Goal: Information Seeking & Learning: Learn about a topic

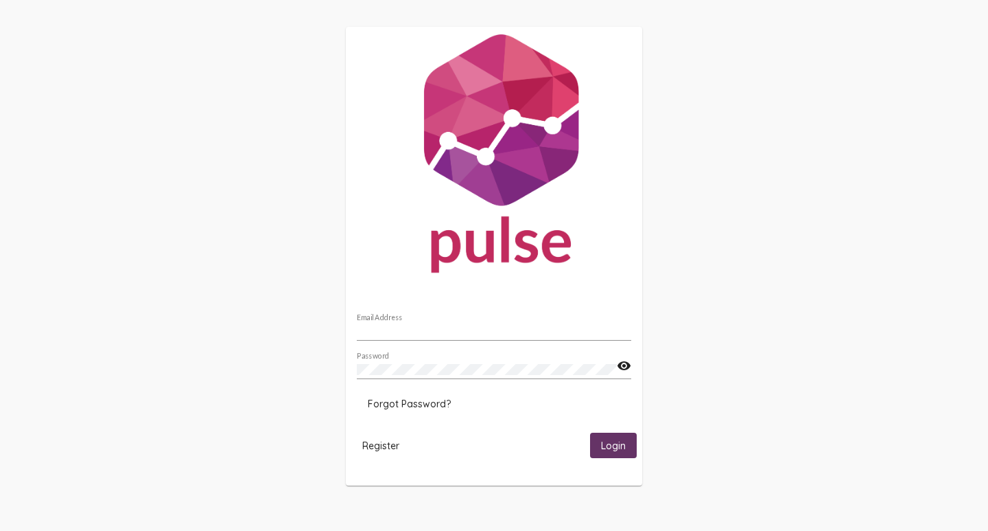
type input "[PERSON_NAME][EMAIL_ADDRESS][DOMAIN_NAME]"
click at [614, 450] on span "Login" at bounding box center [613, 445] width 25 height 12
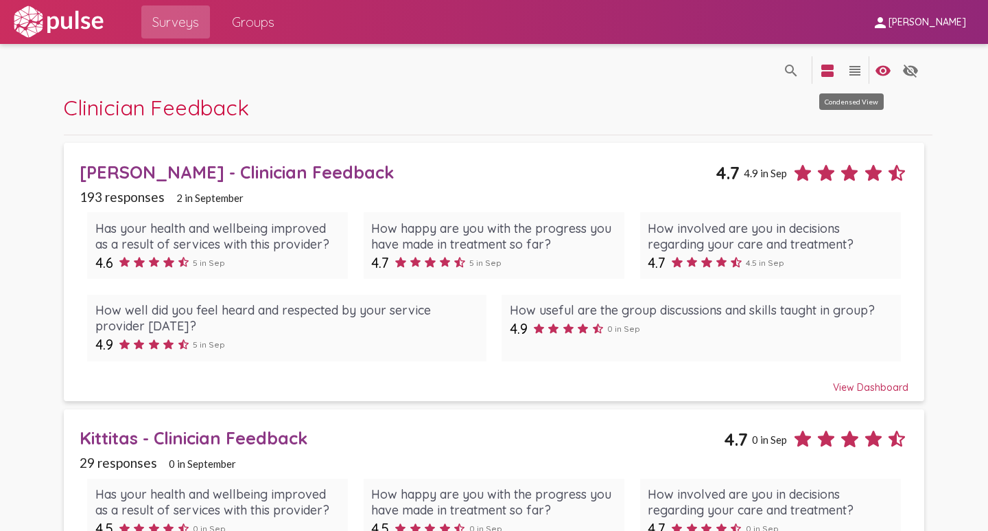
drag, startPoint x: 852, startPoint y: 73, endPoint x: 744, endPoint y: 74, distance: 107.8
click at [851, 73] on mat-icon "view_headline" at bounding box center [855, 70] width 16 height 16
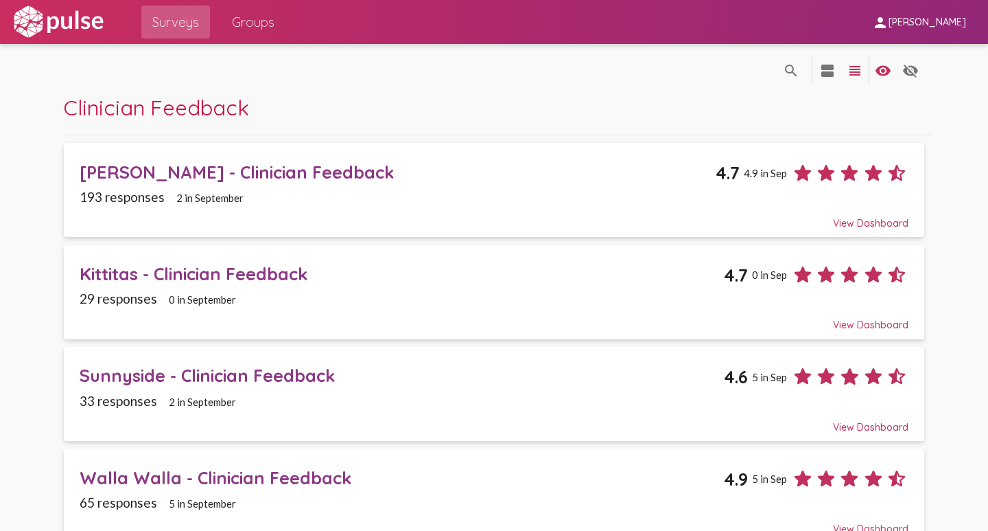
click at [262, 174] on div "[PERSON_NAME] - Clinician Feedback" at bounding box center [398, 171] width 636 height 21
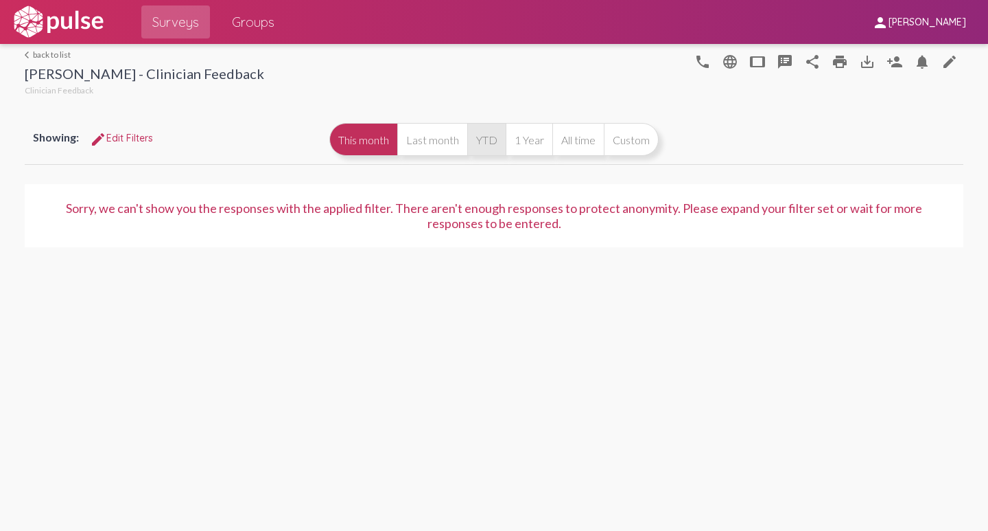
click at [485, 141] on button "YTD" at bounding box center [486, 139] width 38 height 33
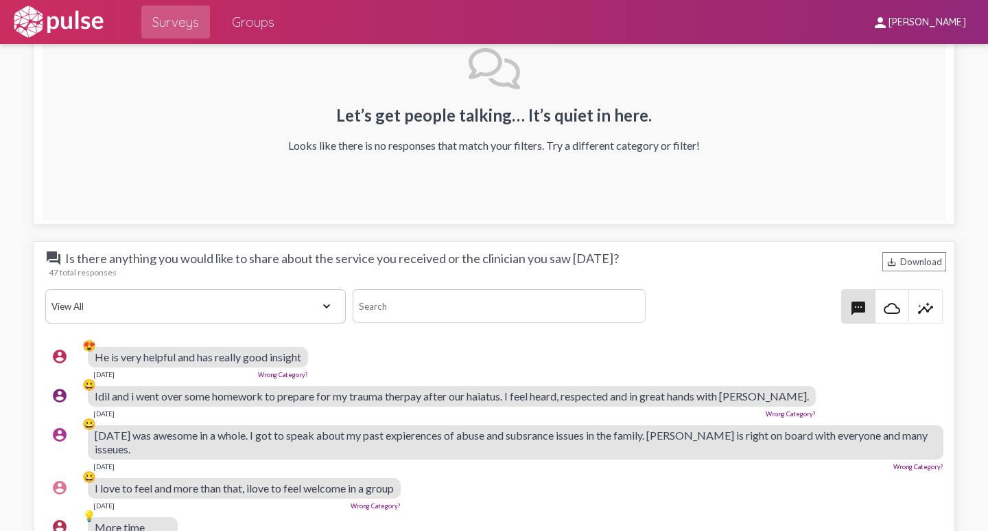
scroll to position [2402, 0]
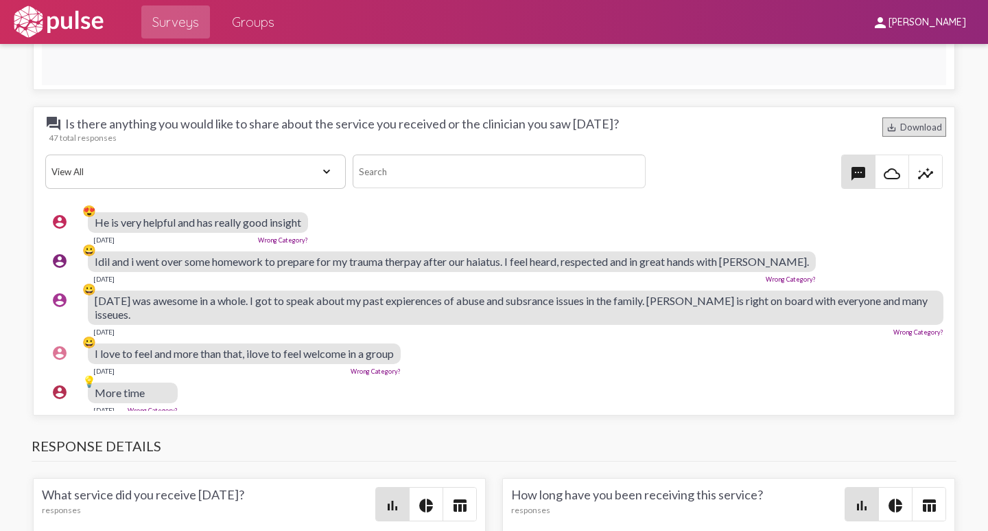
click at [887, 128] on mat-icon "save_alt" at bounding box center [892, 127] width 10 height 10
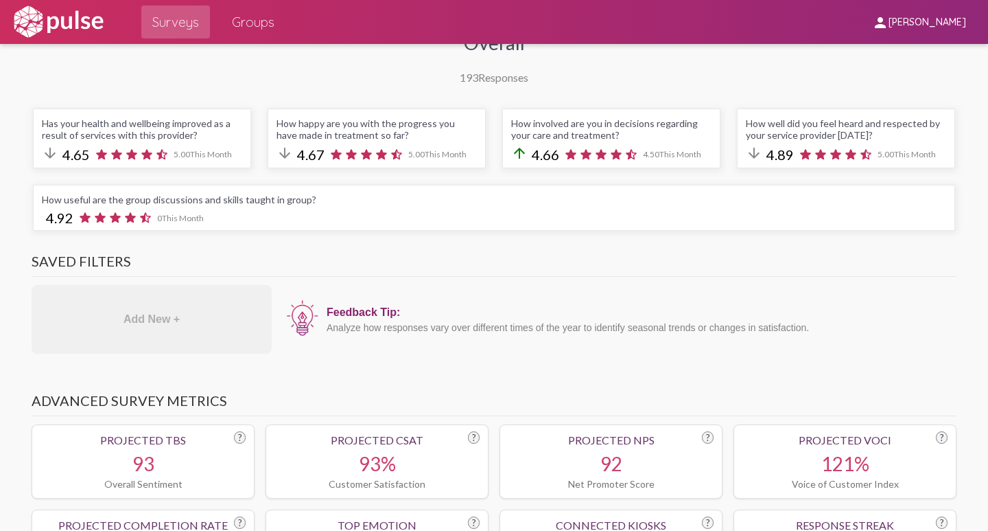
scroll to position [0, 0]
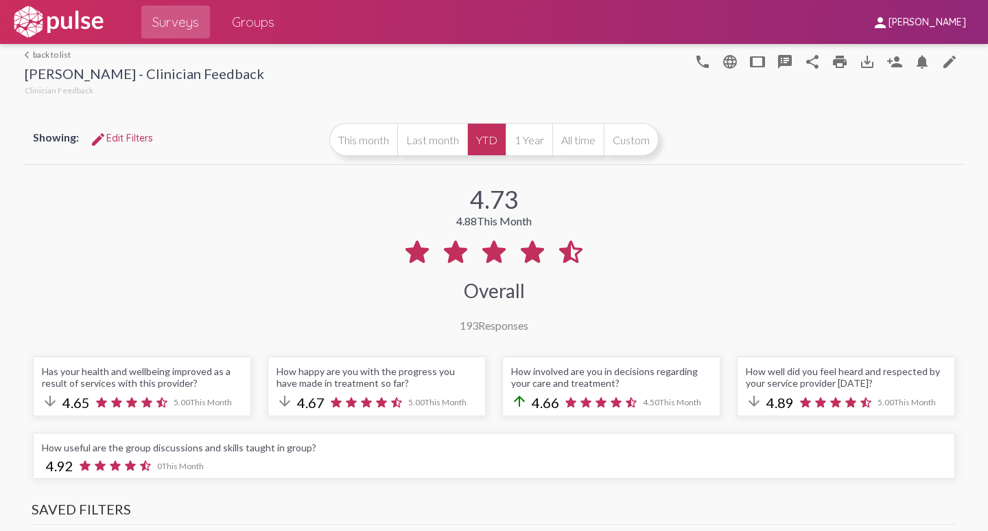
click at [34, 57] on link "arrow_back_ios back to list" at bounding box center [145, 54] width 240 height 10
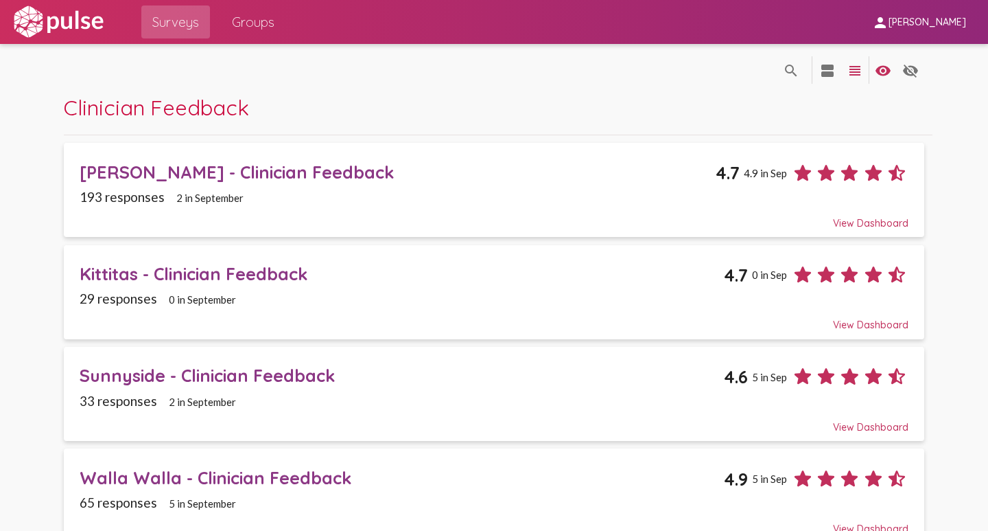
click at [150, 279] on div "Kittitas - Clinician Feedback" at bounding box center [402, 273] width 644 height 21
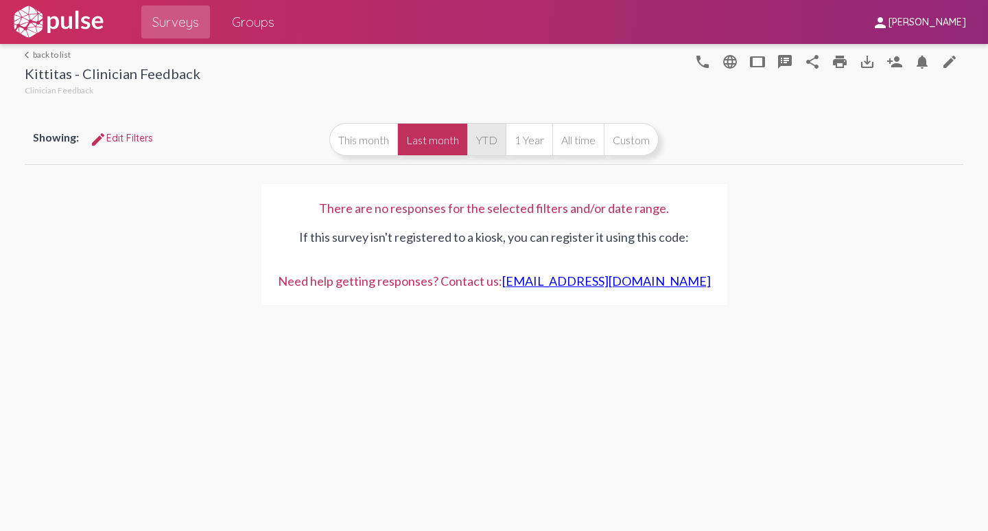
click at [489, 141] on button "YTD" at bounding box center [486, 139] width 38 height 33
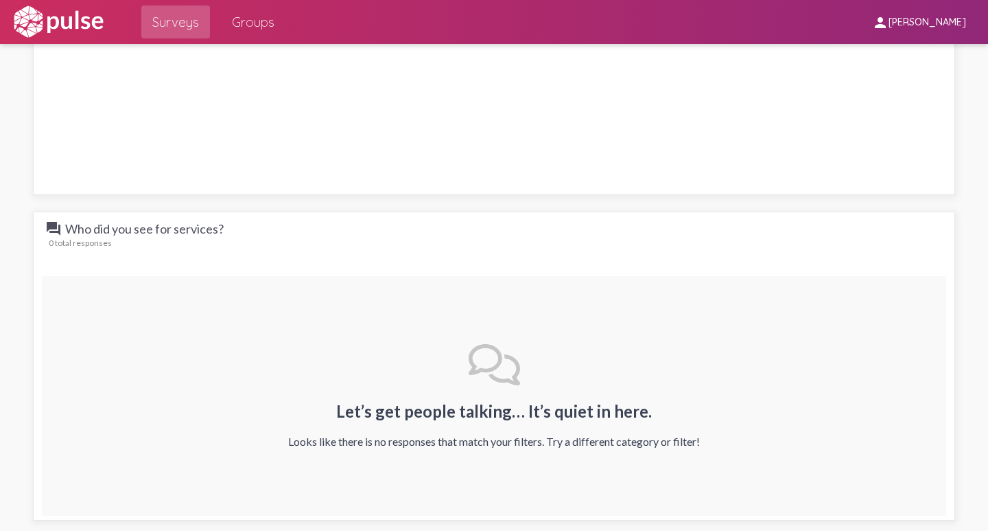
scroll to position [2402, 0]
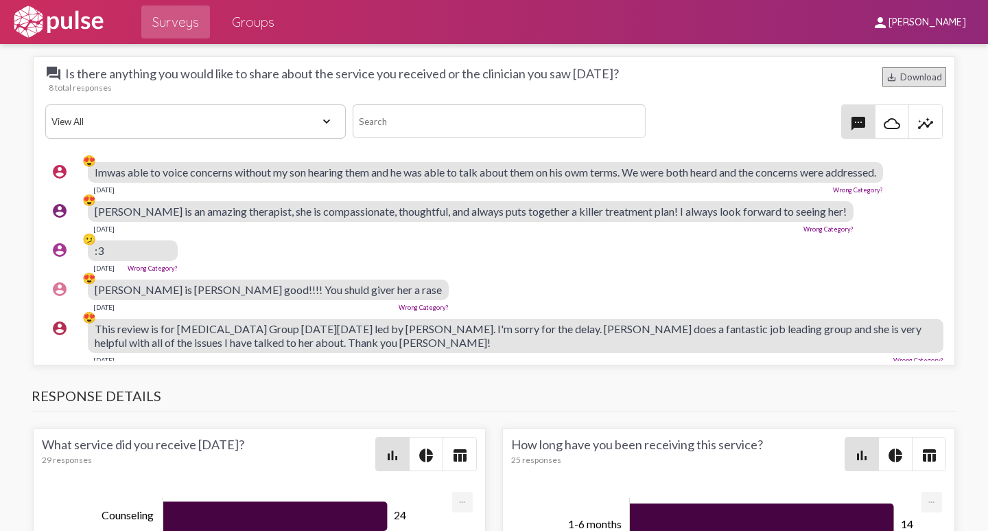
click at [914, 75] on div "save_alt Download" at bounding box center [915, 76] width 64 height 19
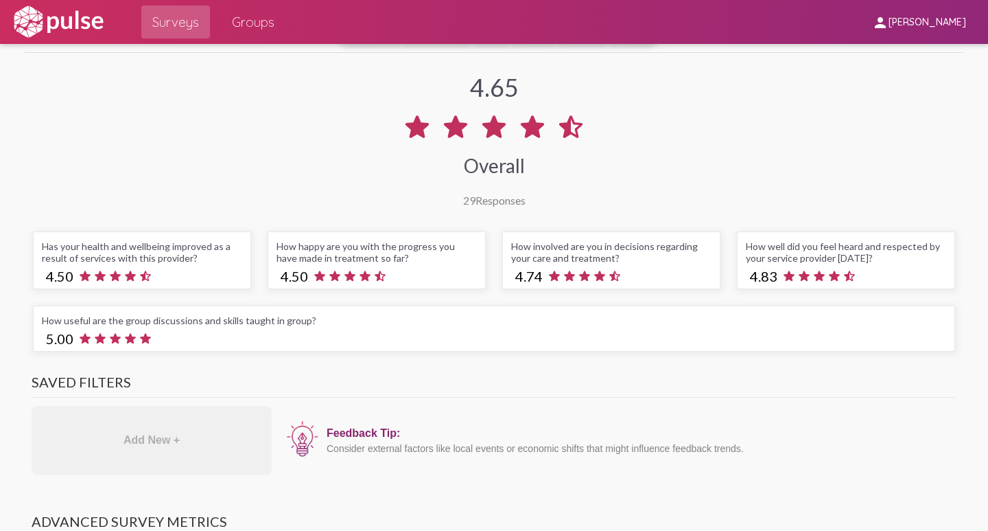
scroll to position [0, 0]
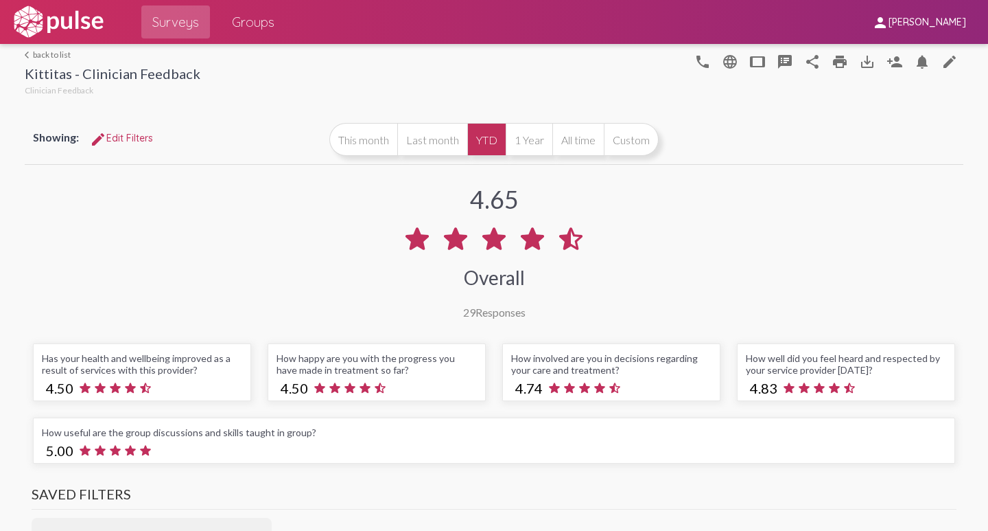
click at [49, 53] on link "arrow_back_ios back to list" at bounding box center [113, 54] width 176 height 10
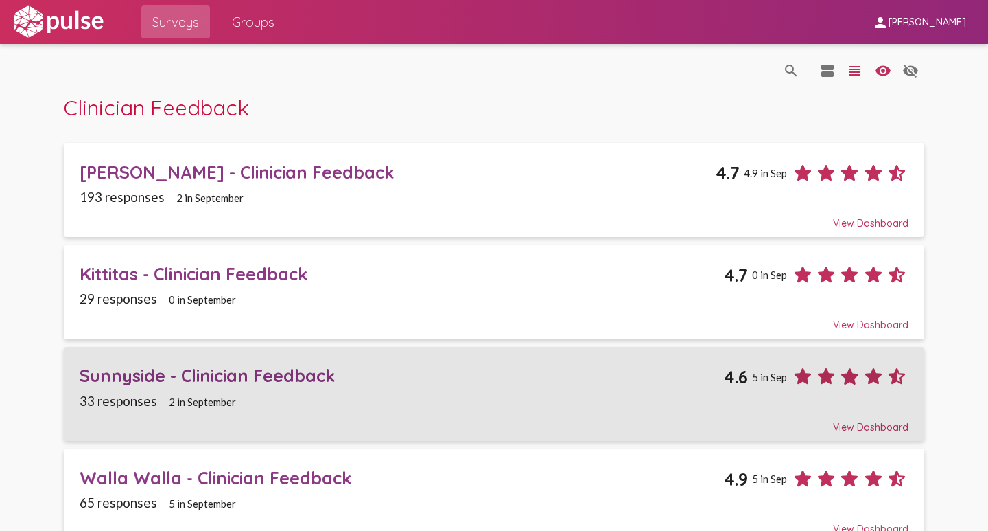
drag, startPoint x: 189, startPoint y: 369, endPoint x: 332, endPoint y: 363, distance: 143.6
click at [187, 369] on div "Sunnyside - Clinician Feedback" at bounding box center [402, 374] width 644 height 21
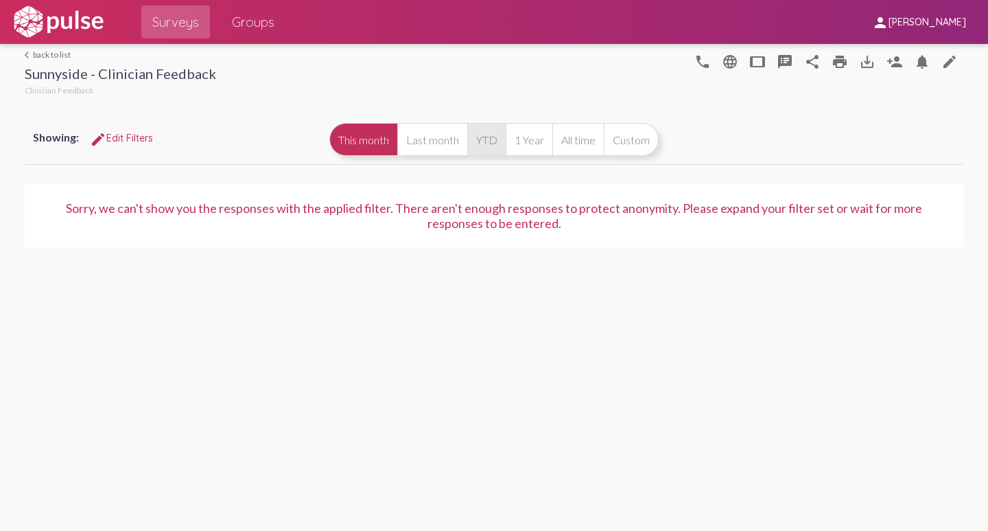
click at [481, 141] on button "YTD" at bounding box center [486, 139] width 38 height 33
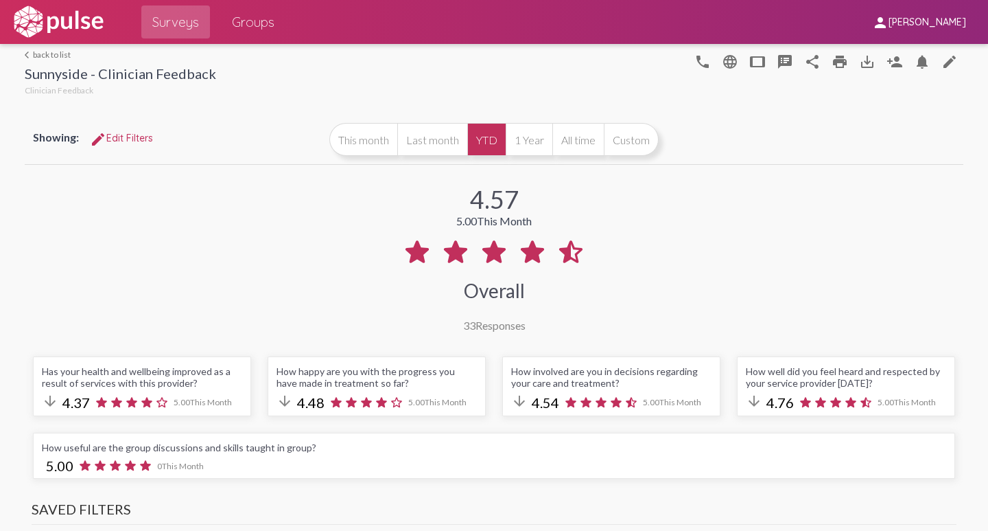
click at [44, 56] on link "arrow_back_ios back to list" at bounding box center [120, 54] width 191 height 10
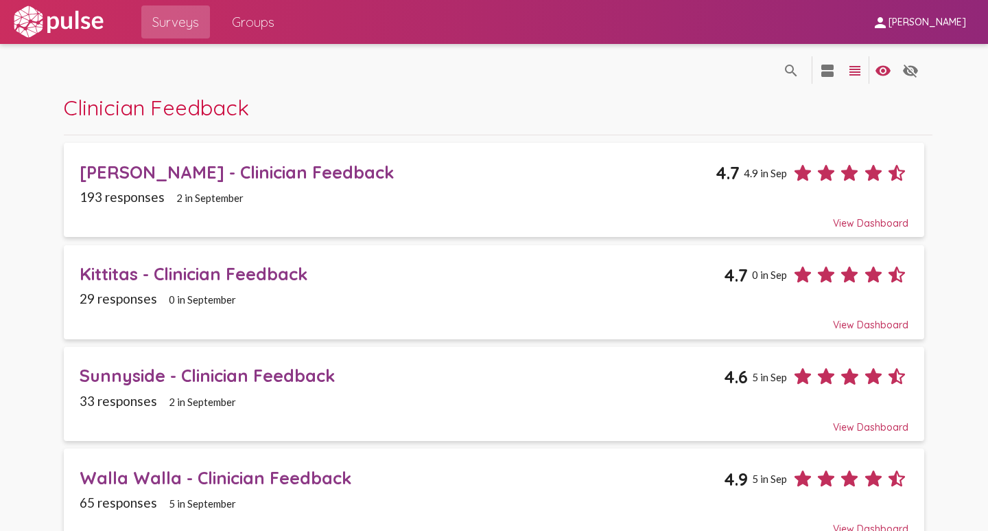
drag, startPoint x: 148, startPoint y: 476, endPoint x: 222, endPoint y: 461, distance: 76.2
click at [148, 476] on div "Walla Walla - Clinician Feedback" at bounding box center [402, 477] width 644 height 21
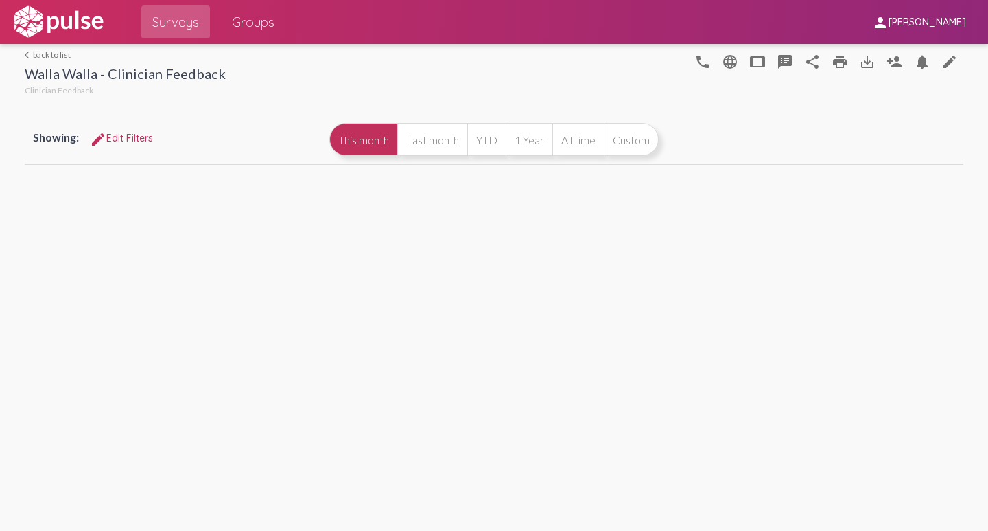
click at [481, 143] on button "YTD" at bounding box center [486, 139] width 38 height 33
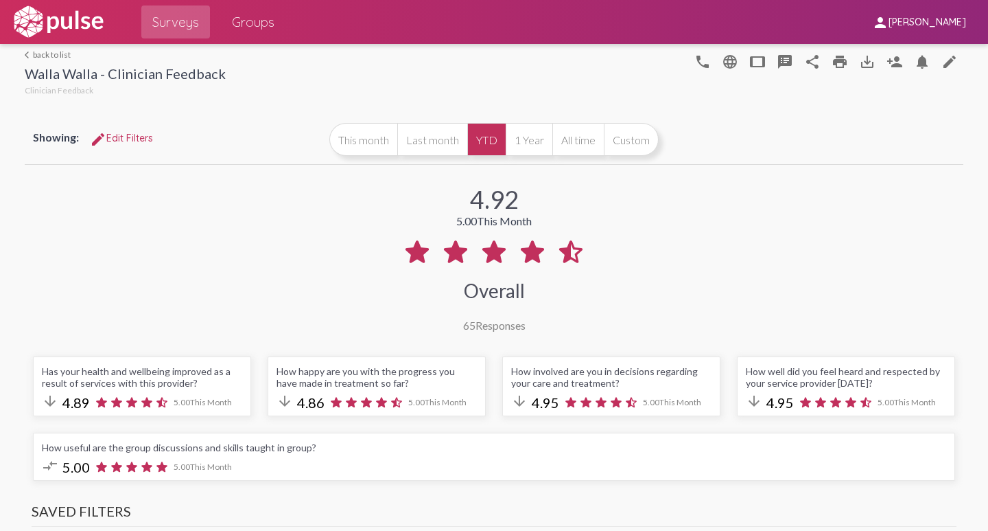
click at [45, 54] on link "arrow_back_ios back to list" at bounding box center [125, 54] width 201 height 10
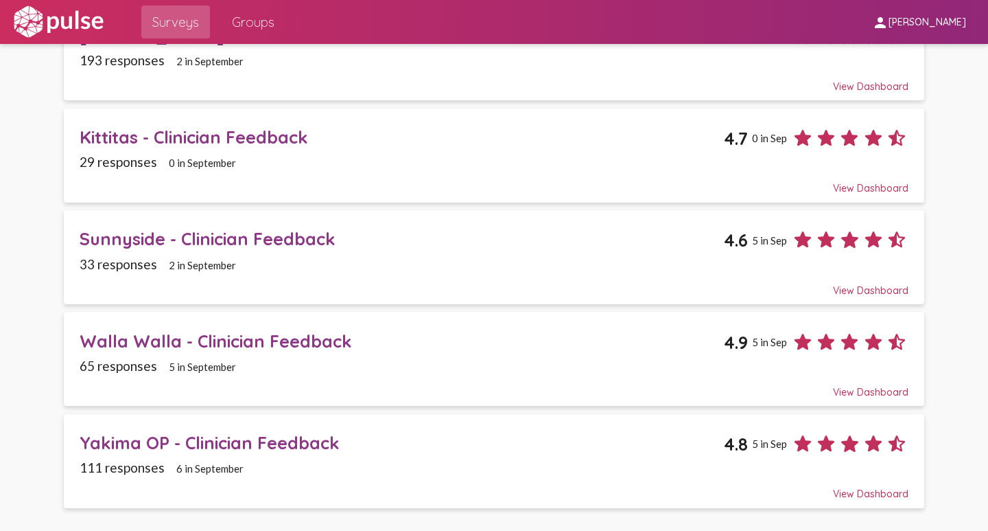
scroll to position [275, 0]
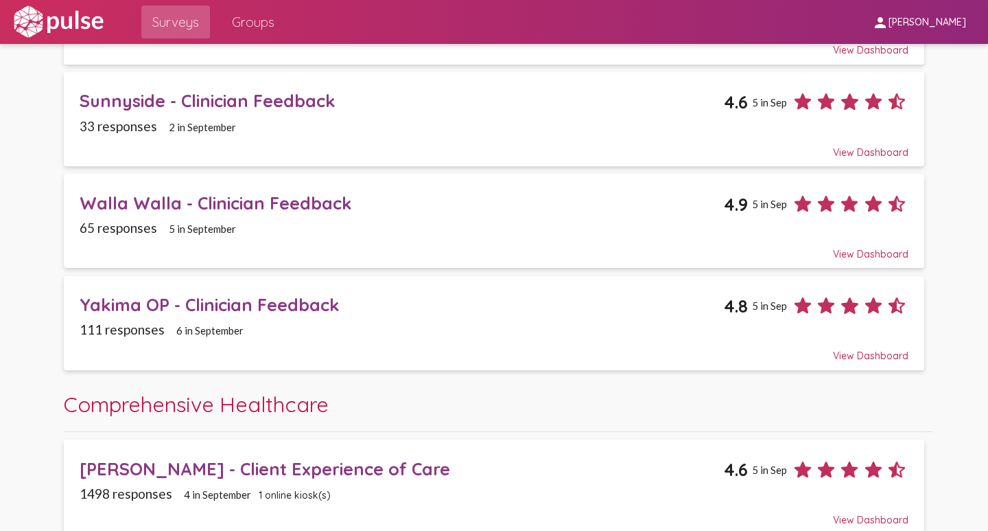
click at [122, 307] on div "Yakima OP - Clinician Feedback" at bounding box center [402, 304] width 644 height 21
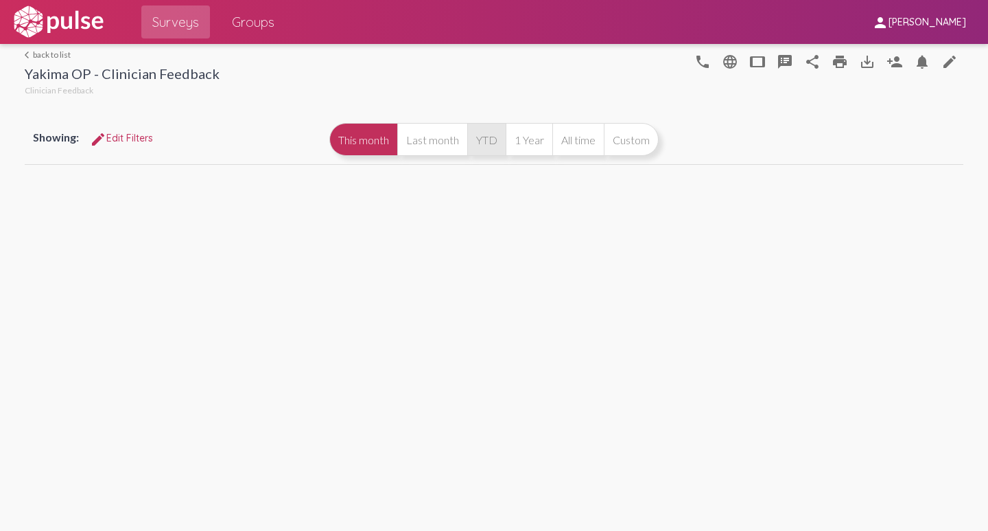
click at [484, 141] on button "YTD" at bounding box center [486, 139] width 38 height 33
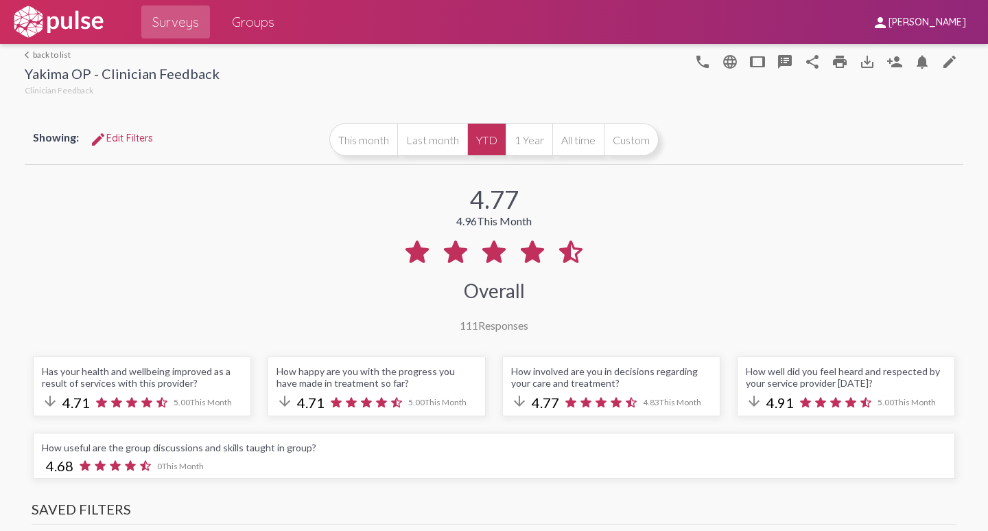
click at [56, 53] on link "arrow_back_ios back to list" at bounding box center [122, 54] width 195 height 10
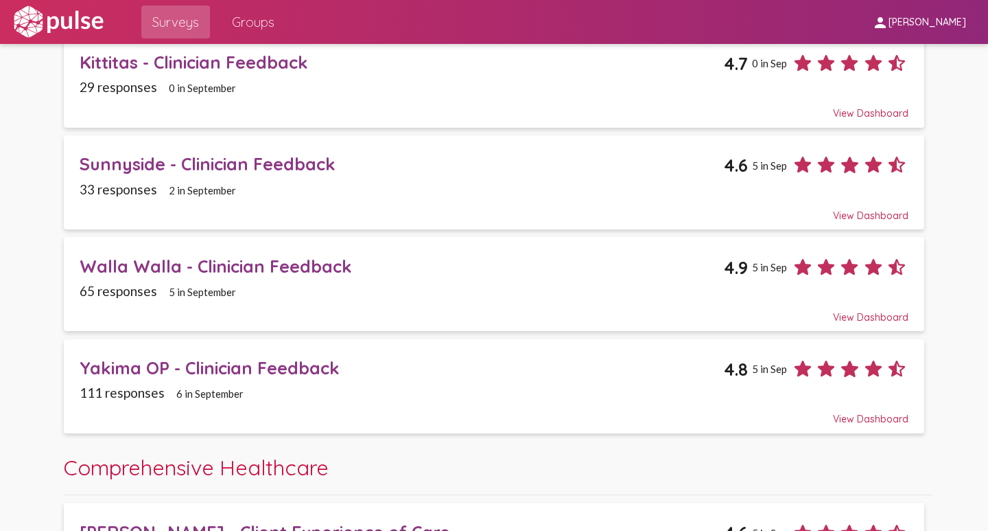
scroll to position [206, 0]
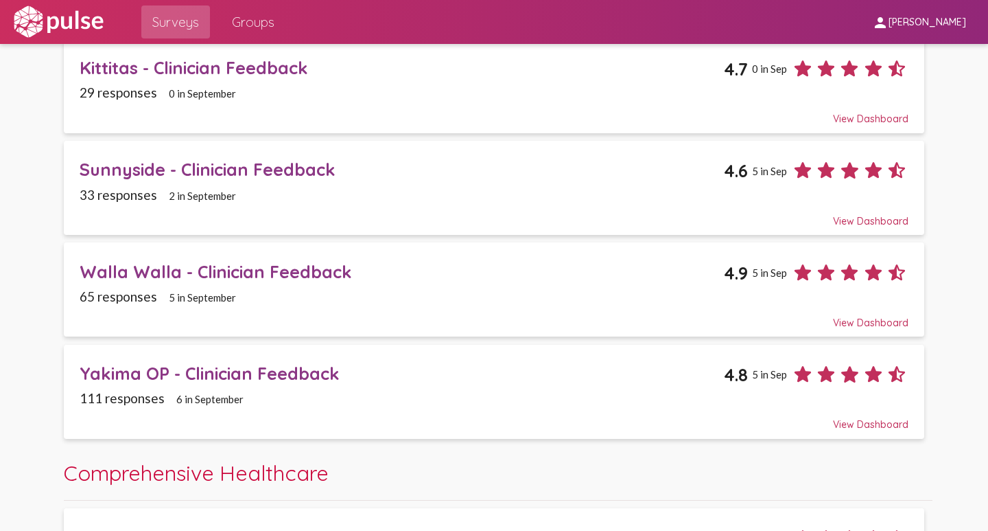
click at [106, 67] on div "Kittitas - Clinician Feedback" at bounding box center [402, 67] width 644 height 21
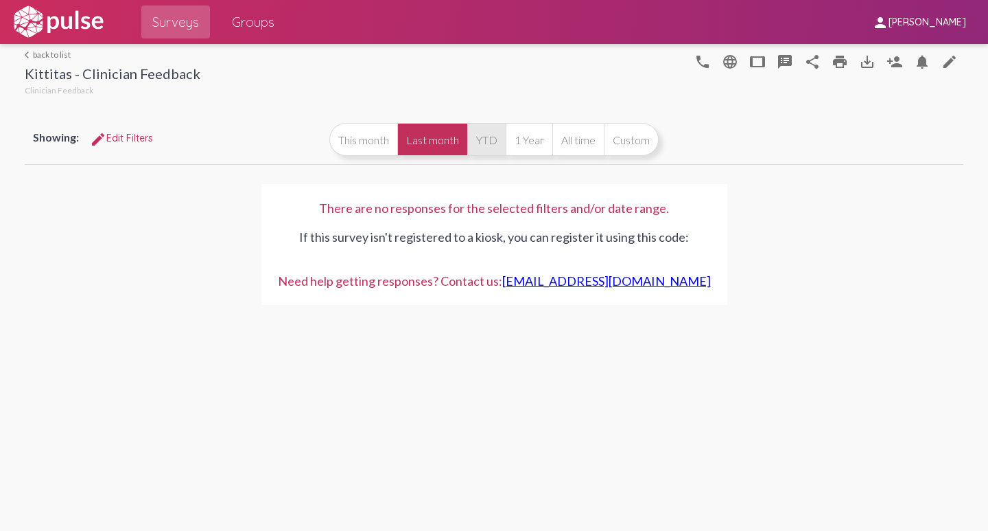
click at [487, 139] on button "YTD" at bounding box center [486, 139] width 38 height 33
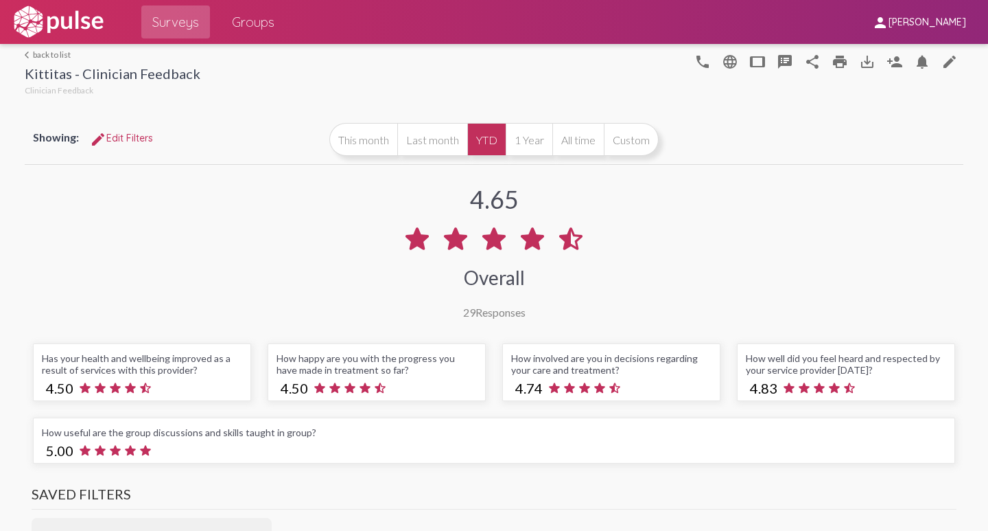
click at [47, 52] on link "arrow_back_ios back to list" at bounding box center [113, 54] width 176 height 10
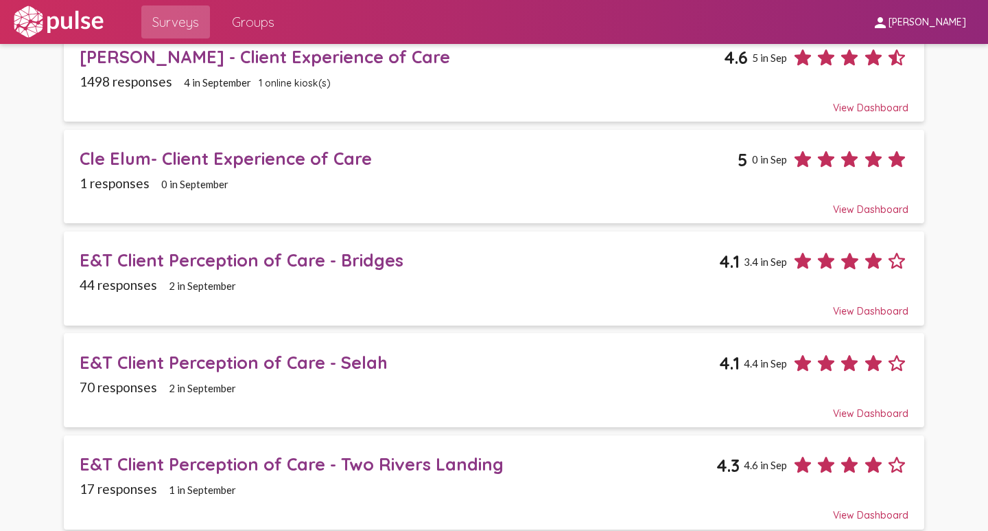
scroll to position [618, 0]
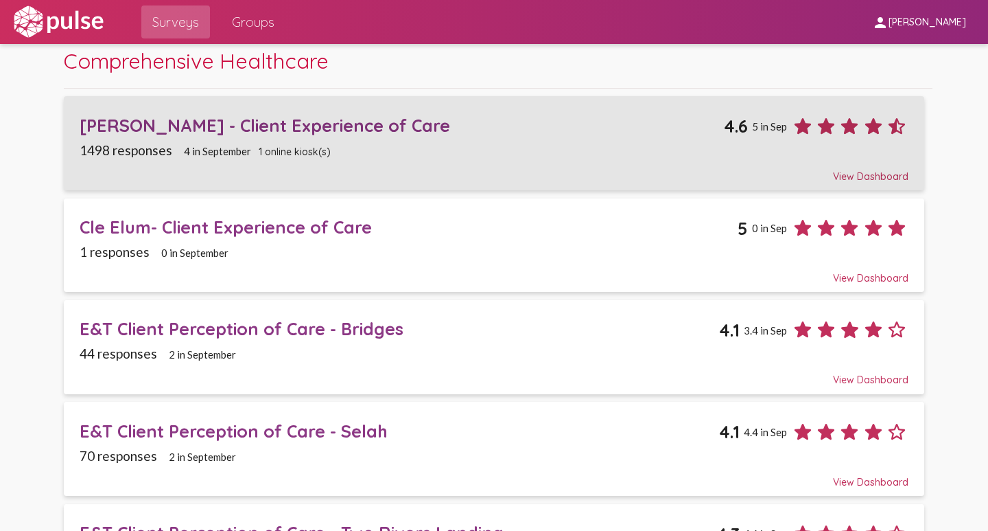
click at [245, 124] on div "[PERSON_NAME] - Client Experience of Care" at bounding box center [402, 125] width 644 height 21
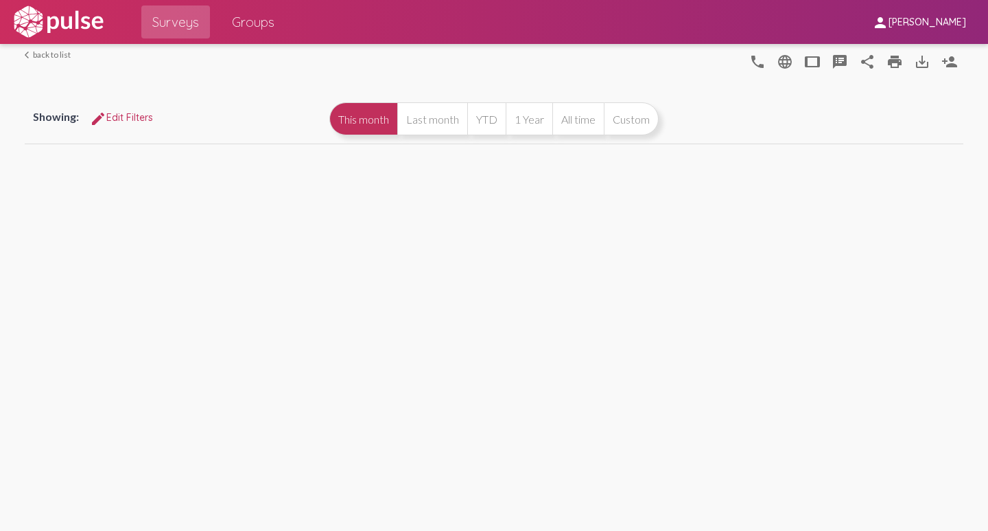
click at [492, 135] on button "YTD" at bounding box center [486, 118] width 38 height 33
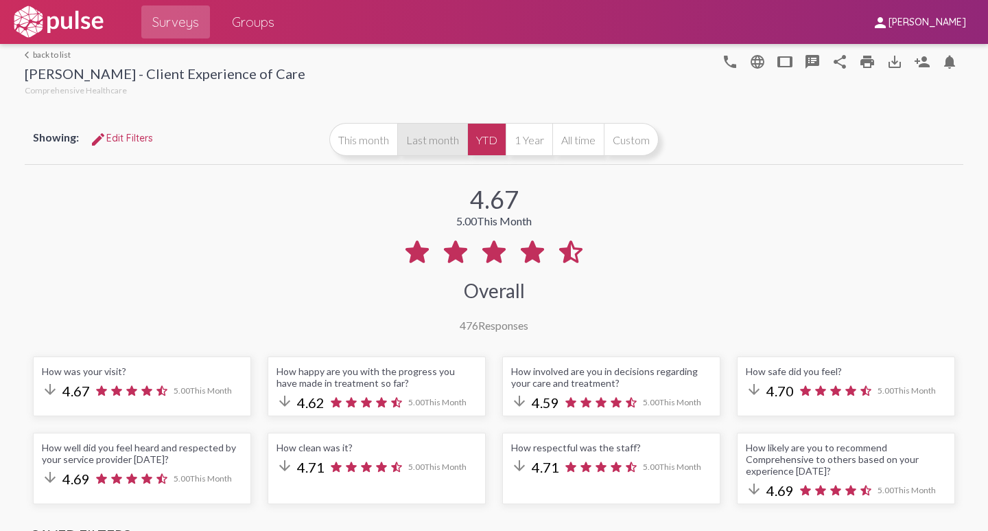
click at [419, 144] on button "Last month" at bounding box center [432, 139] width 70 height 33
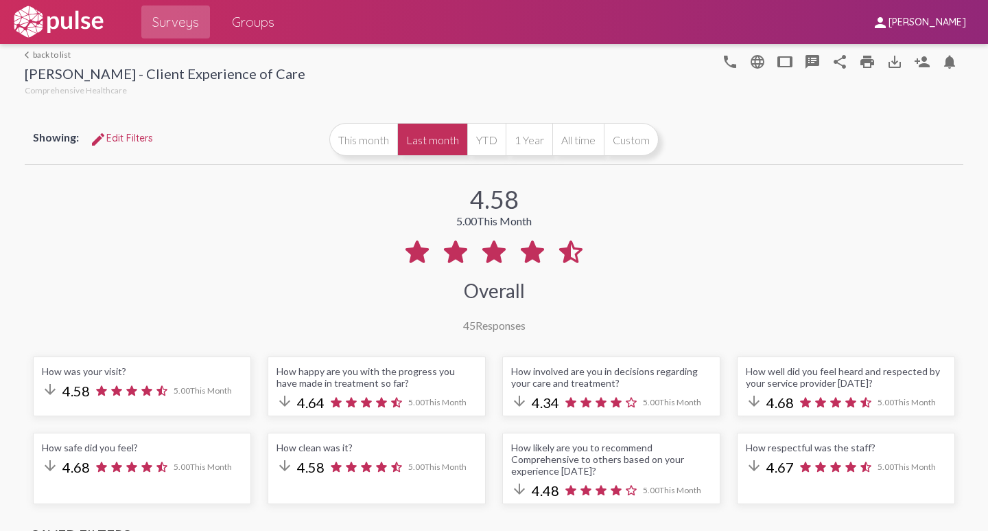
click at [40, 54] on link "arrow_back_ios back to list" at bounding box center [165, 54] width 281 height 10
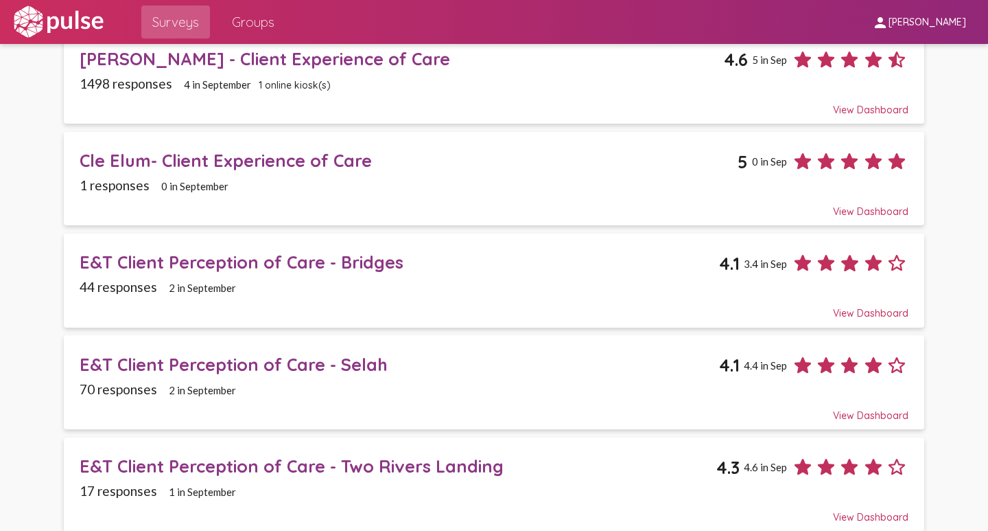
scroll to position [686, 0]
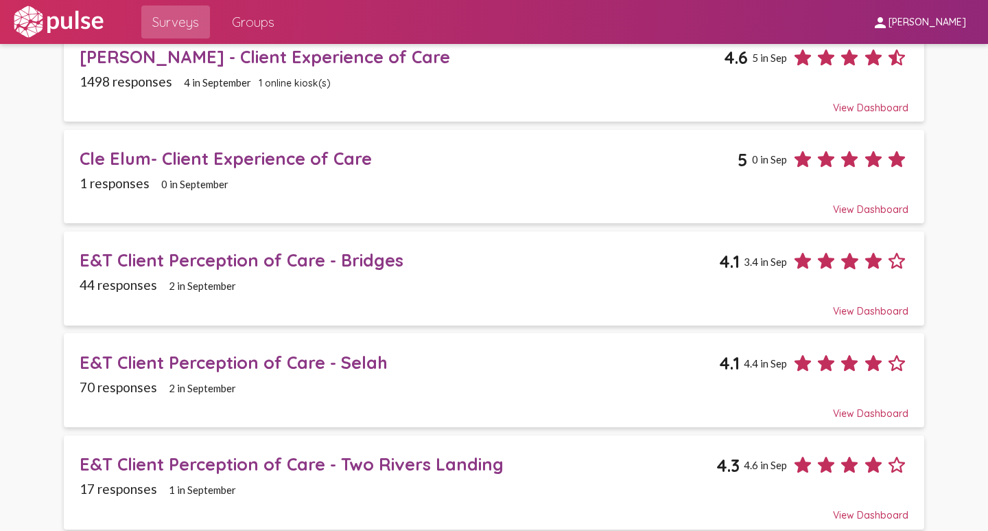
click at [181, 263] on div "E&T Client Perception of Care - Bridges" at bounding box center [400, 259] width 640 height 21
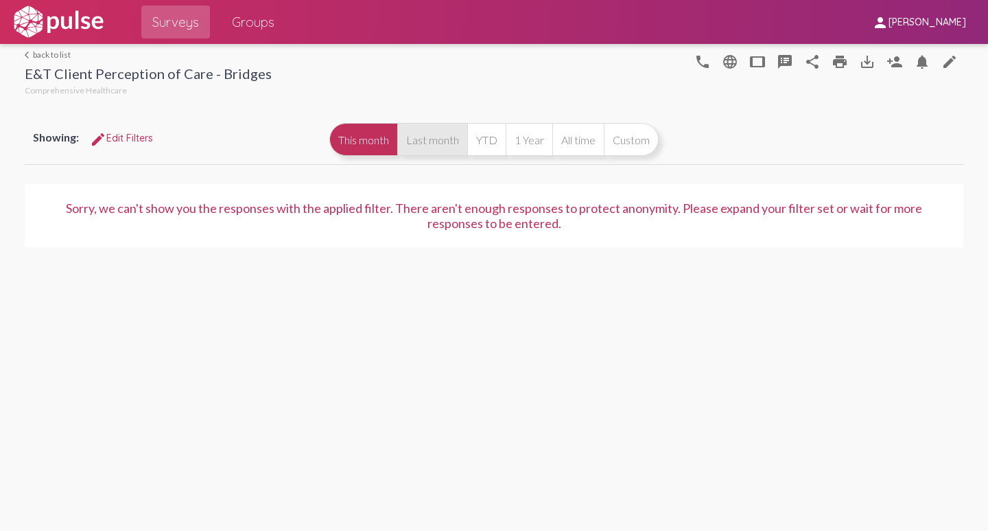
click at [441, 146] on button "Last month" at bounding box center [432, 139] width 70 height 33
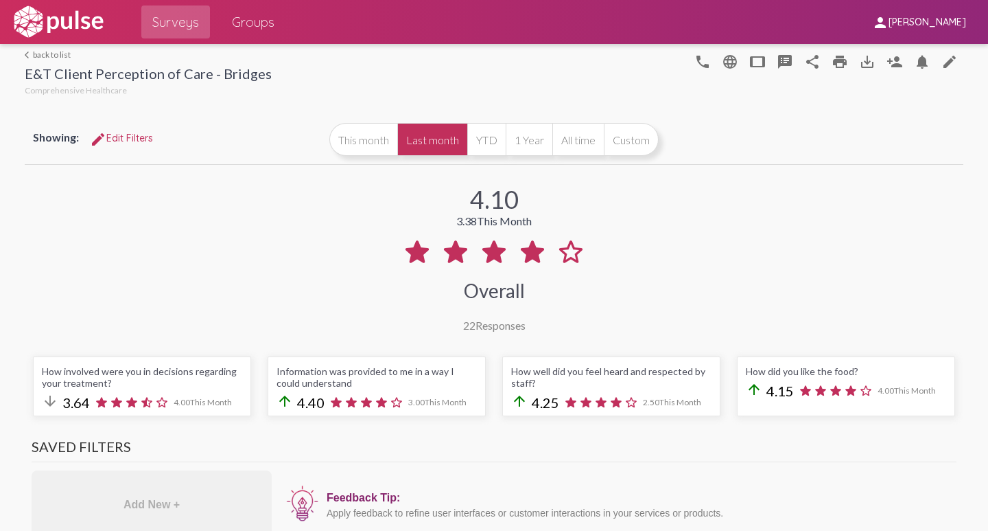
click at [42, 52] on link "arrow_back_ios back to list" at bounding box center [148, 54] width 247 height 10
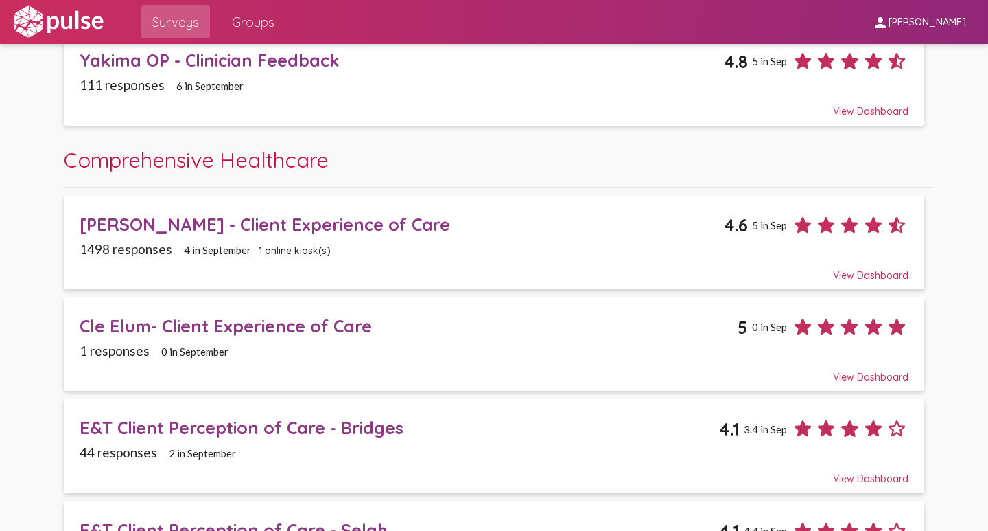
scroll to position [686, 0]
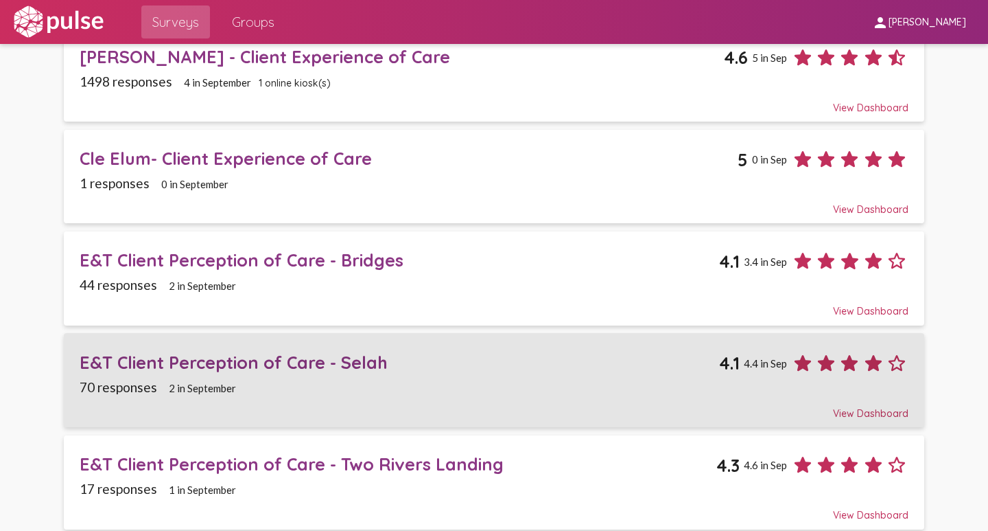
click at [351, 366] on div "E&T Client Perception of Care - Selah" at bounding box center [400, 361] width 640 height 21
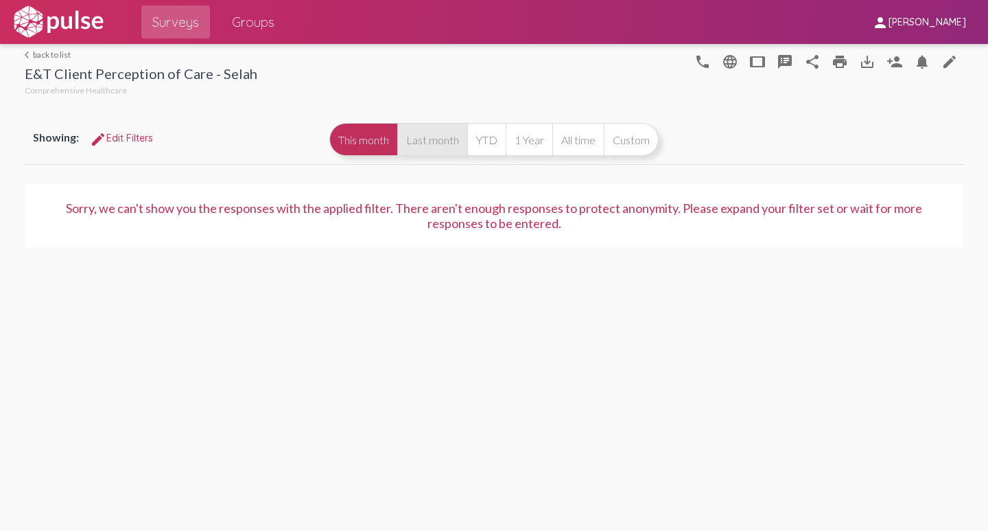
click at [439, 148] on button "Last month" at bounding box center [432, 139] width 70 height 33
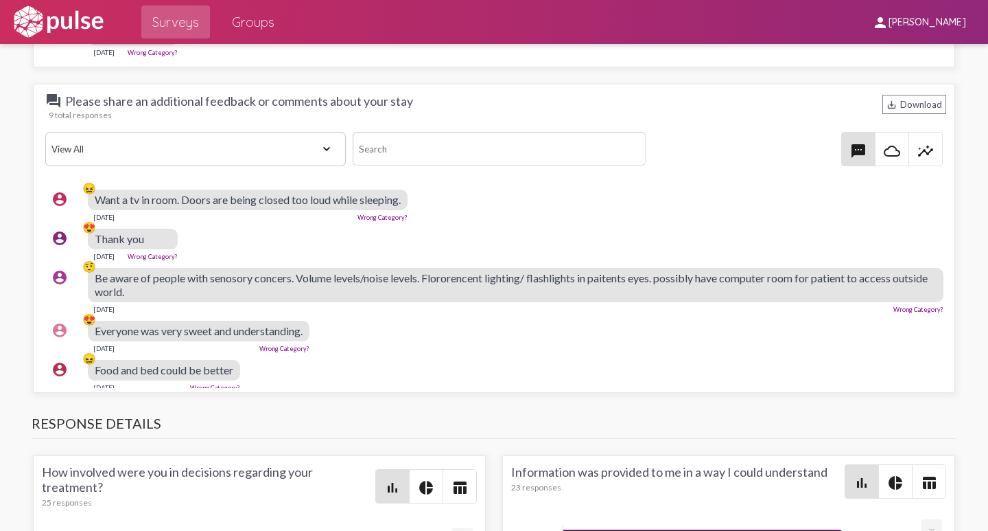
scroll to position [2985, 0]
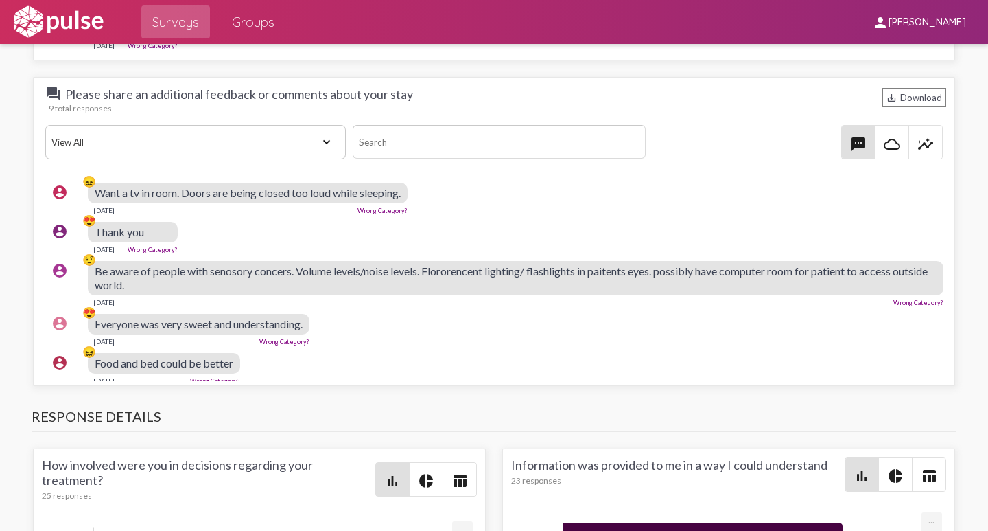
click at [489, 332] on div "account_circle 😍 Everyone was very sweet and understanding. [DATE] Wrong Catego…" at bounding box center [497, 329] width 905 height 44
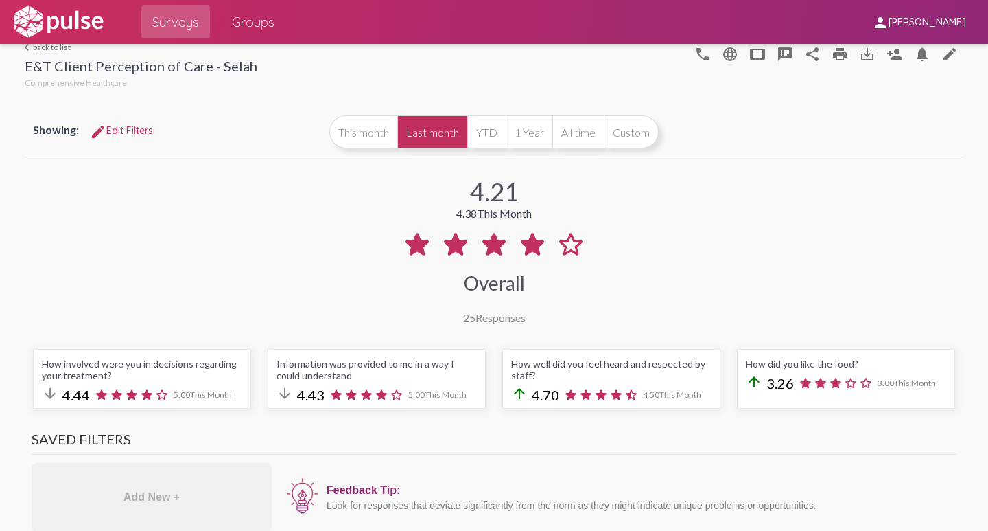
scroll to position [0, 0]
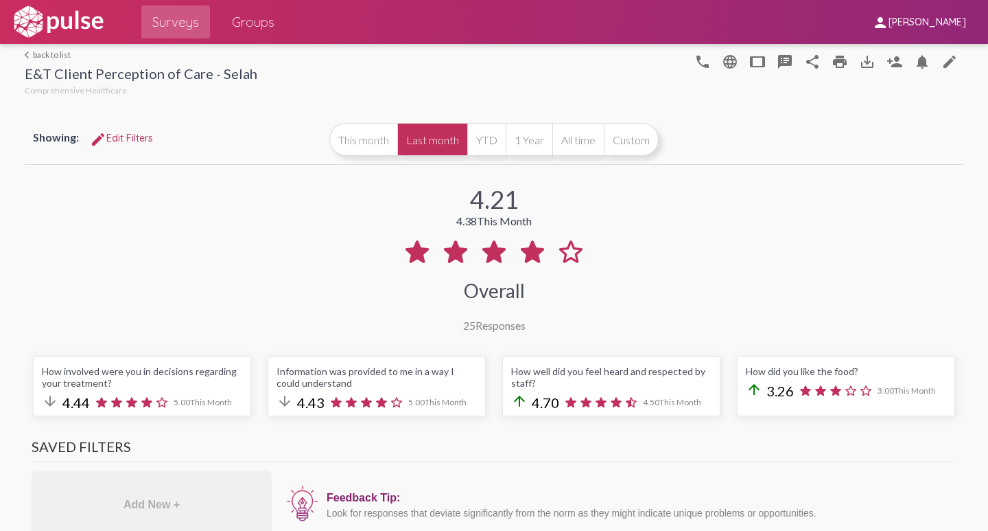
click at [46, 57] on link "arrow_back_ios back to list" at bounding box center [141, 54] width 233 height 10
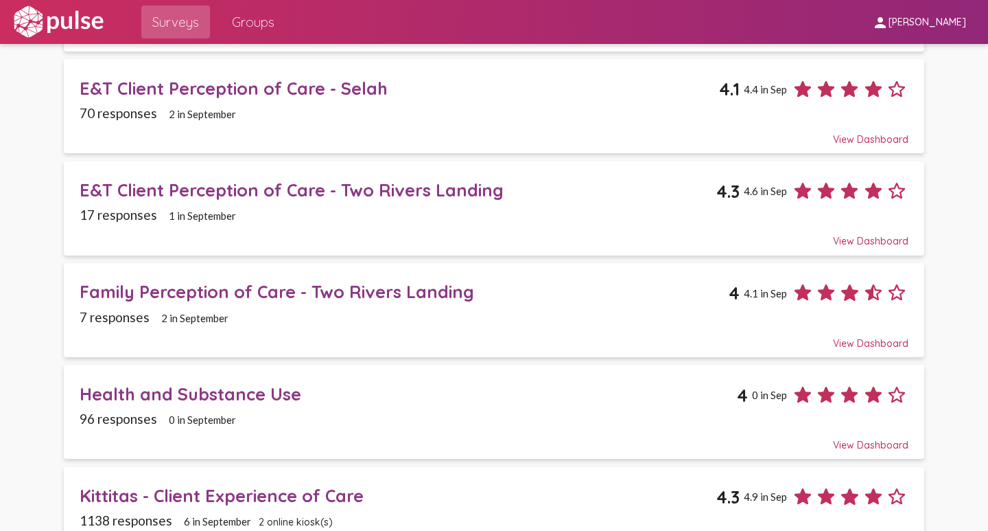
scroll to position [961, 0]
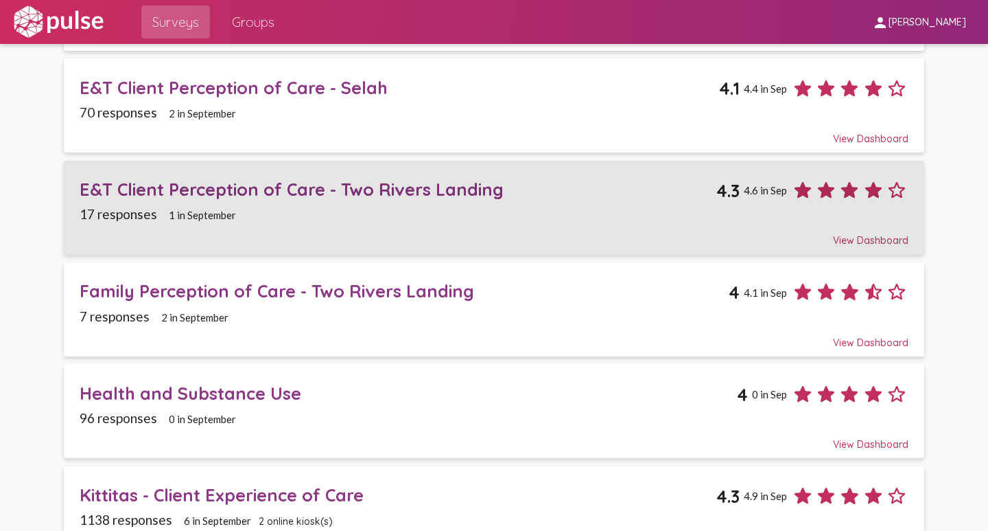
click at [239, 188] on div "E&T Client Perception of Care - Two Rivers Landing" at bounding box center [398, 188] width 637 height 21
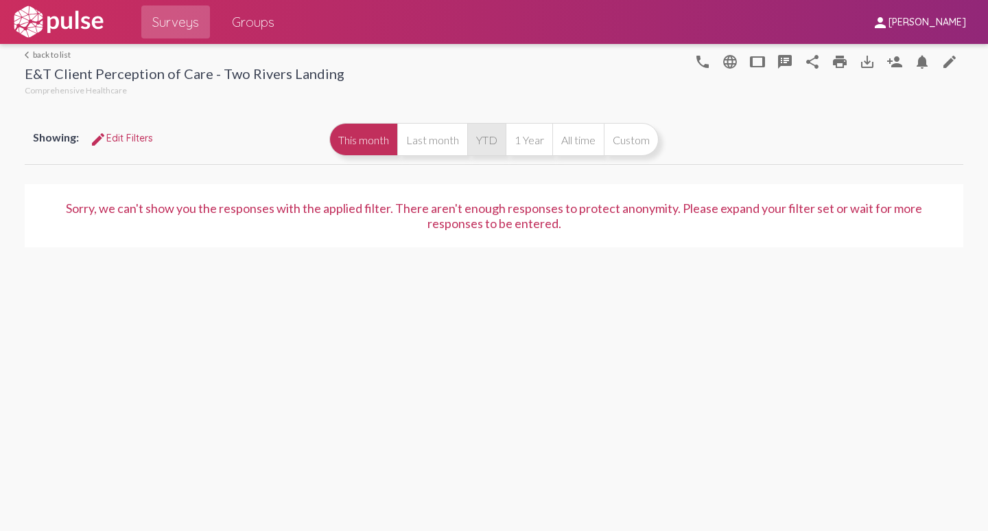
drag, startPoint x: 434, startPoint y: 137, endPoint x: 476, endPoint y: 150, distance: 43.2
click at [434, 137] on button "Last month" at bounding box center [432, 139] width 70 height 33
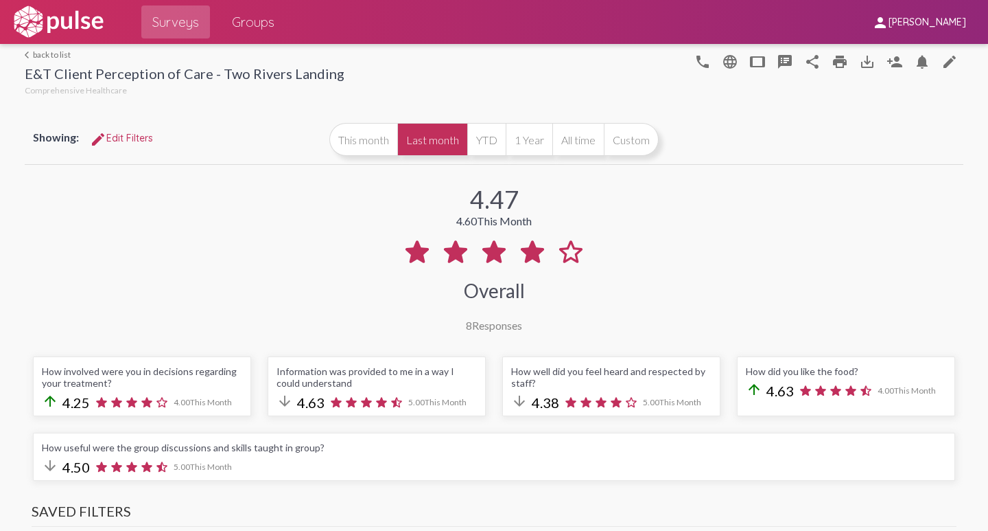
click at [49, 56] on link "arrow_back_ios back to list" at bounding box center [185, 54] width 320 height 10
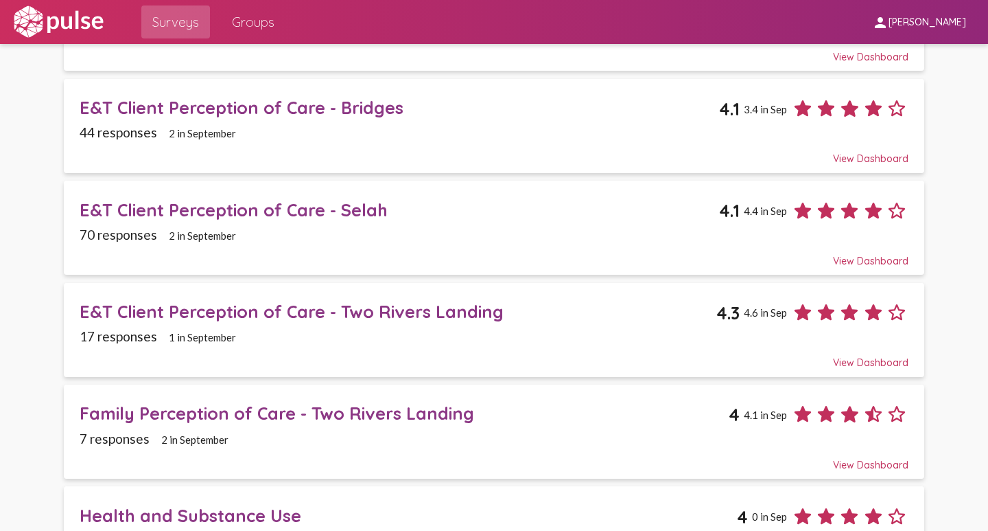
scroll to position [961, 0]
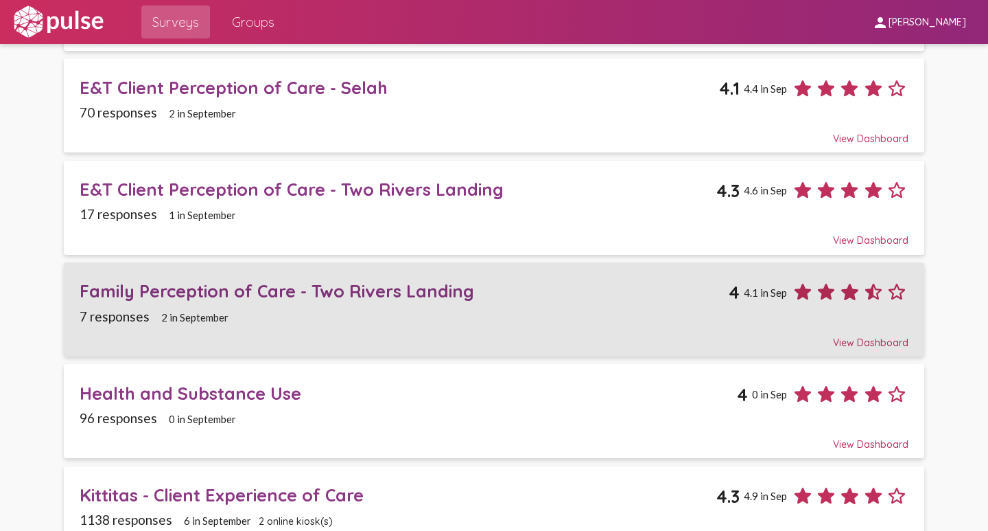
click at [212, 291] on div "Family Perception of Care - Two Rivers Landing" at bounding box center [404, 290] width 649 height 21
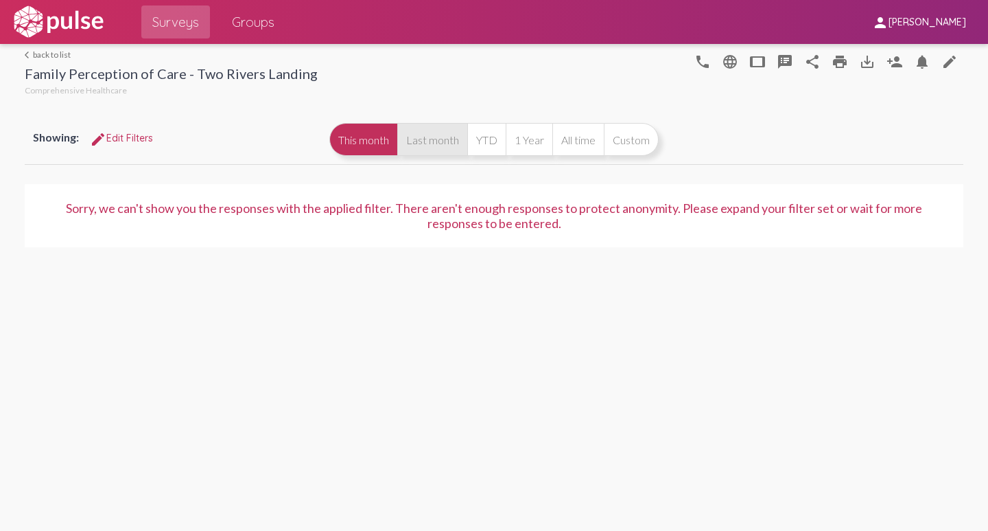
click at [434, 135] on button "Last month" at bounding box center [432, 139] width 70 height 33
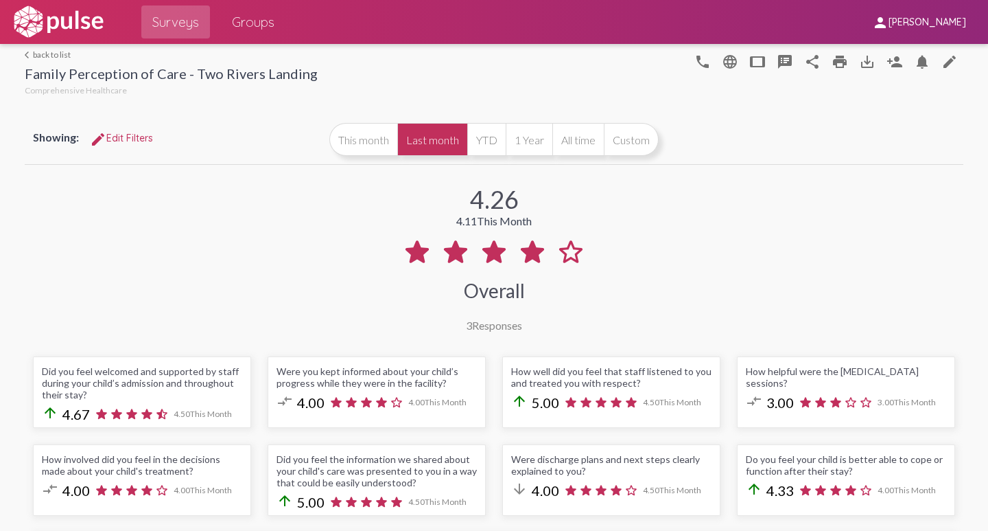
click at [45, 54] on link "arrow_back_ios back to list" at bounding box center [171, 54] width 293 height 10
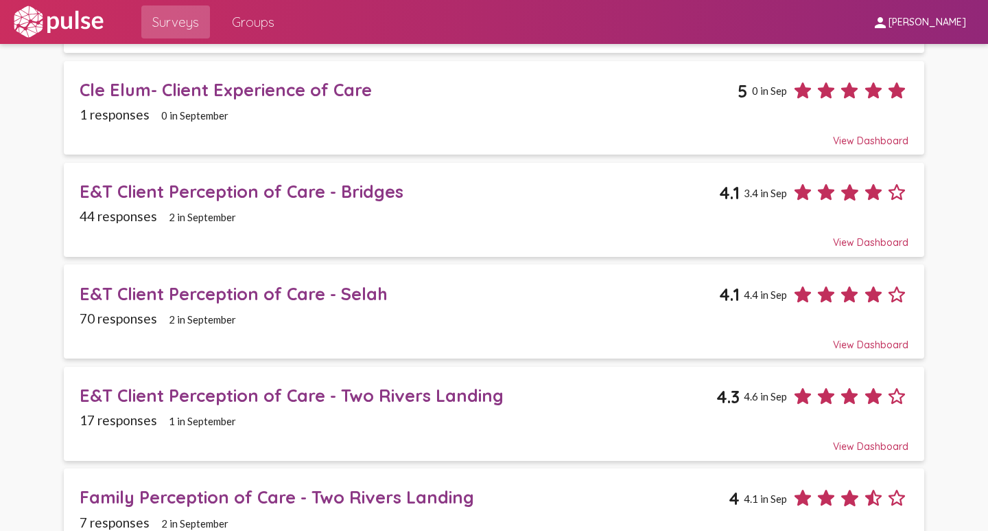
scroll to position [1098, 0]
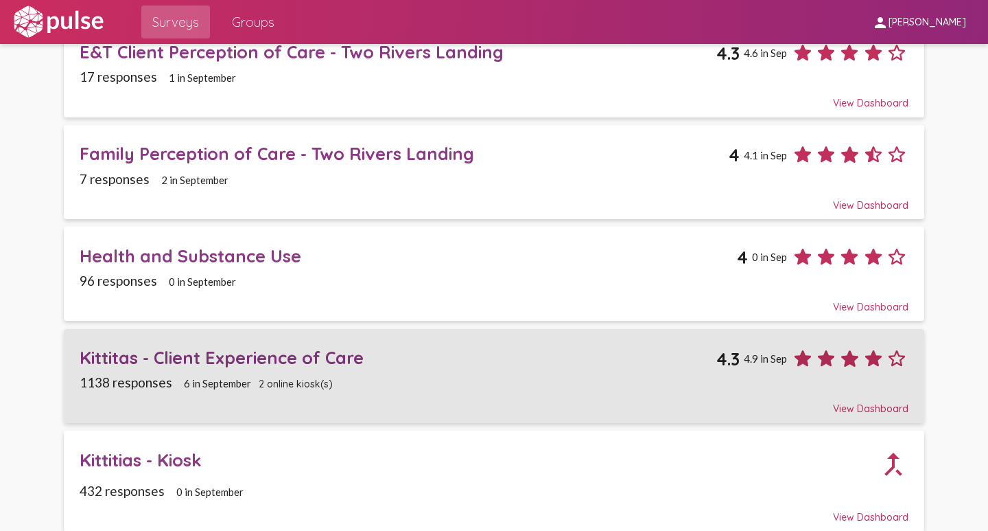
click at [163, 356] on div "Kittitas - Client Experience of Care" at bounding box center [398, 357] width 637 height 21
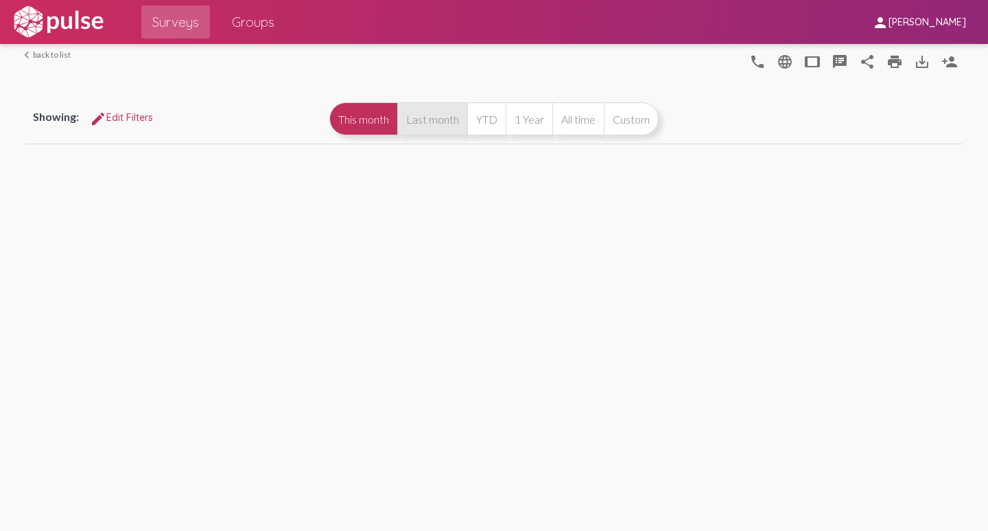
click at [440, 135] on button "Last month" at bounding box center [432, 118] width 70 height 33
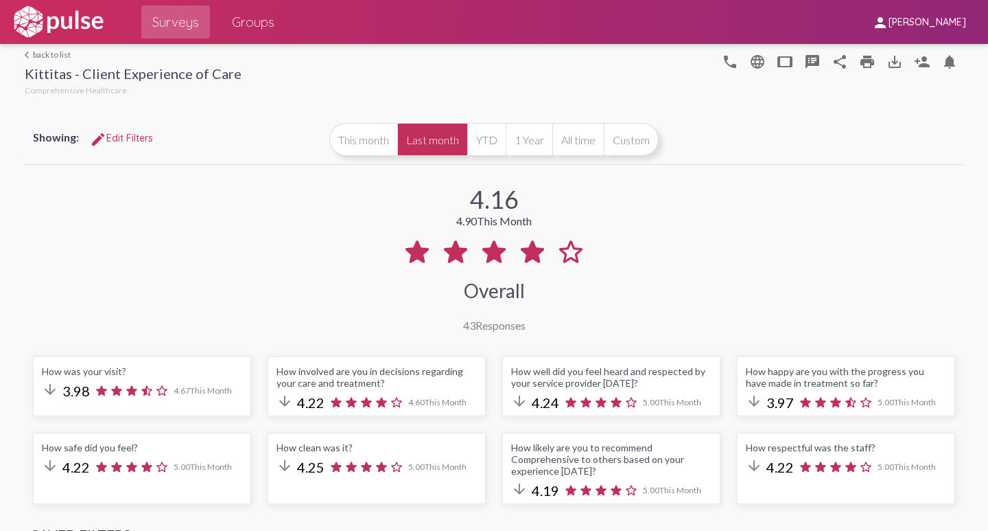
click at [46, 56] on link "arrow_back_ios back to list" at bounding box center [133, 54] width 217 height 10
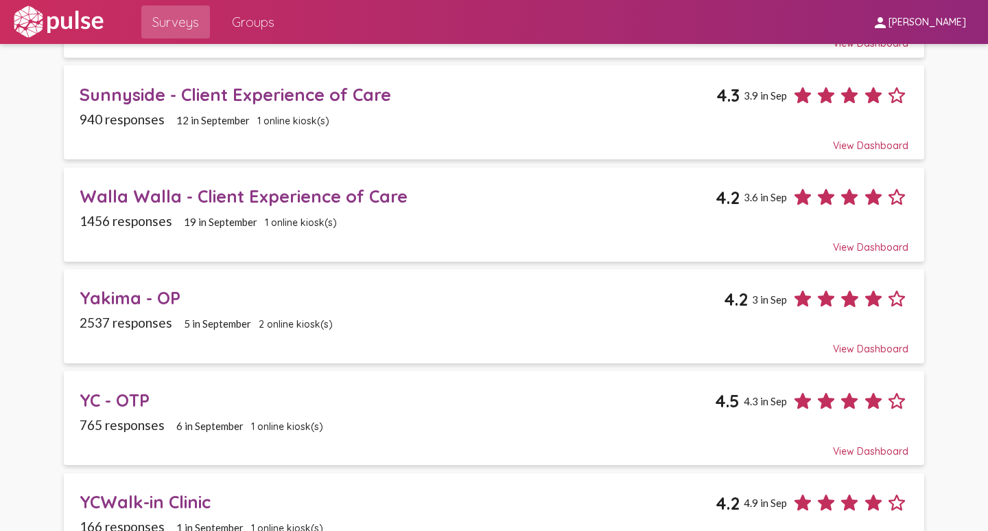
scroll to position [1579, 0]
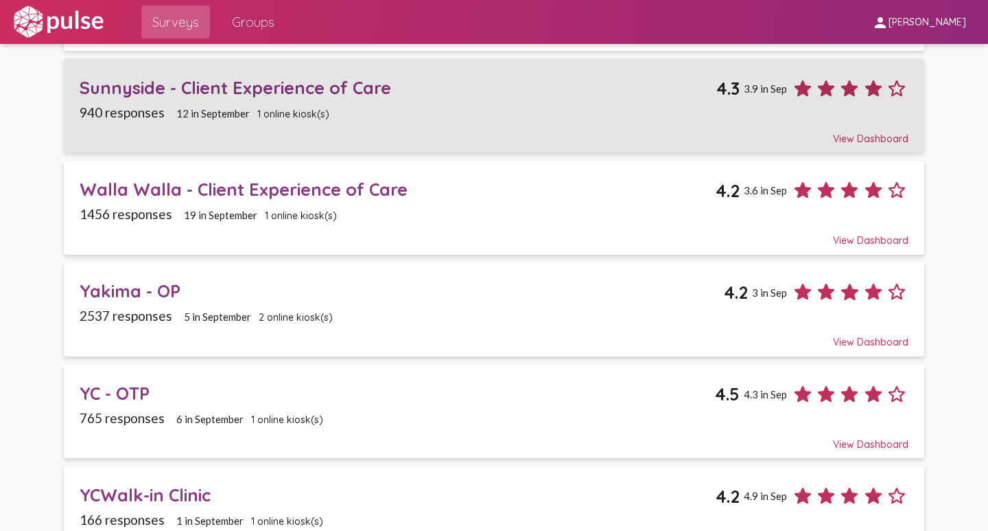
click at [126, 89] on div "Sunnyside - Client Experience of Care" at bounding box center [398, 87] width 637 height 21
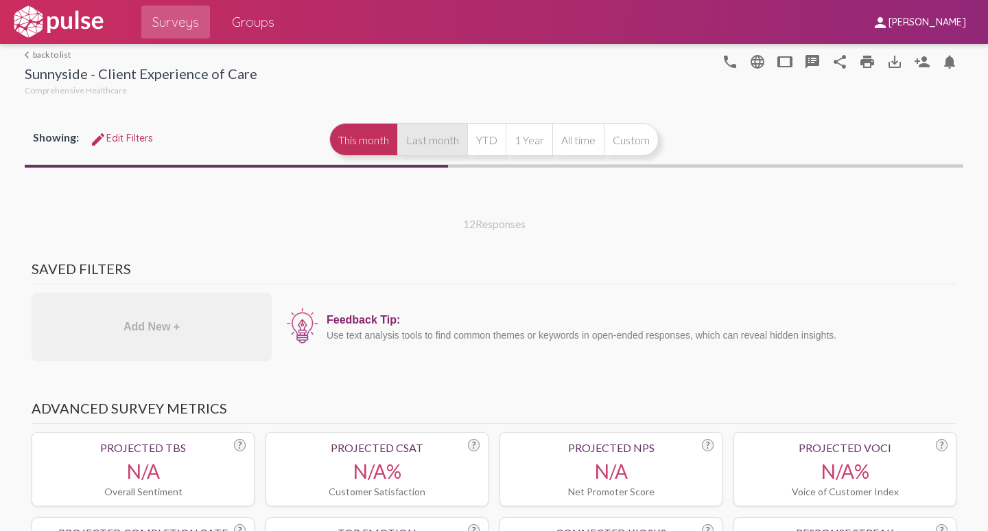
click at [441, 139] on button "Last month" at bounding box center [432, 139] width 70 height 33
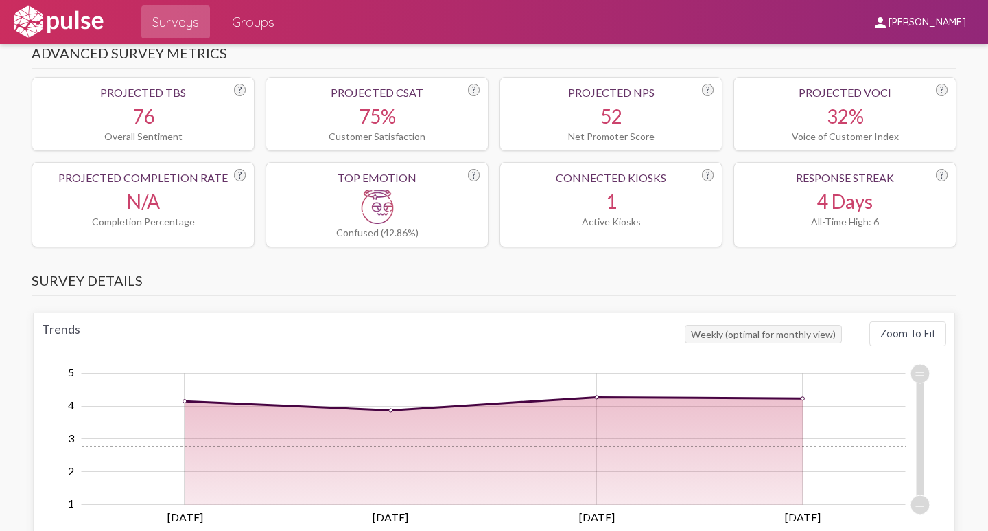
scroll to position [480, 0]
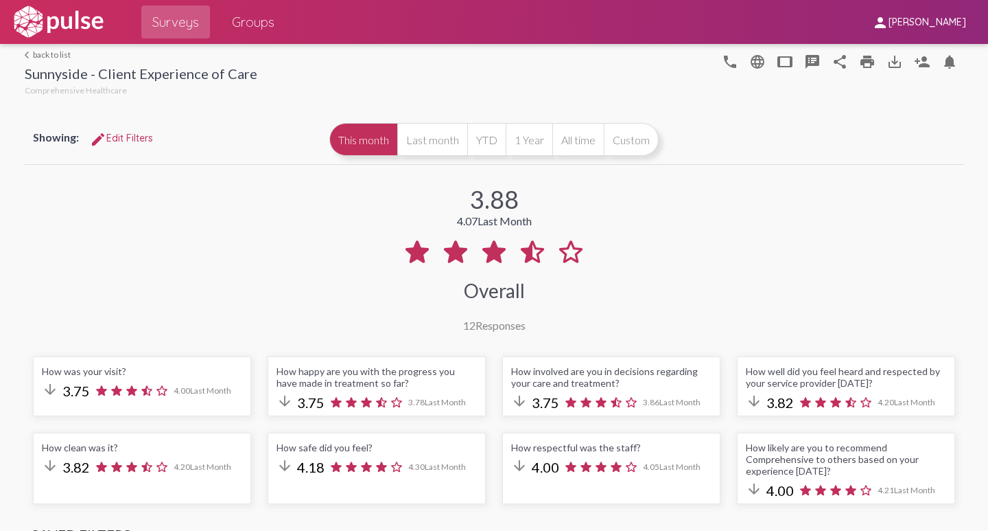
click at [46, 53] on link "arrow_back_ios back to list" at bounding box center [141, 54] width 233 height 10
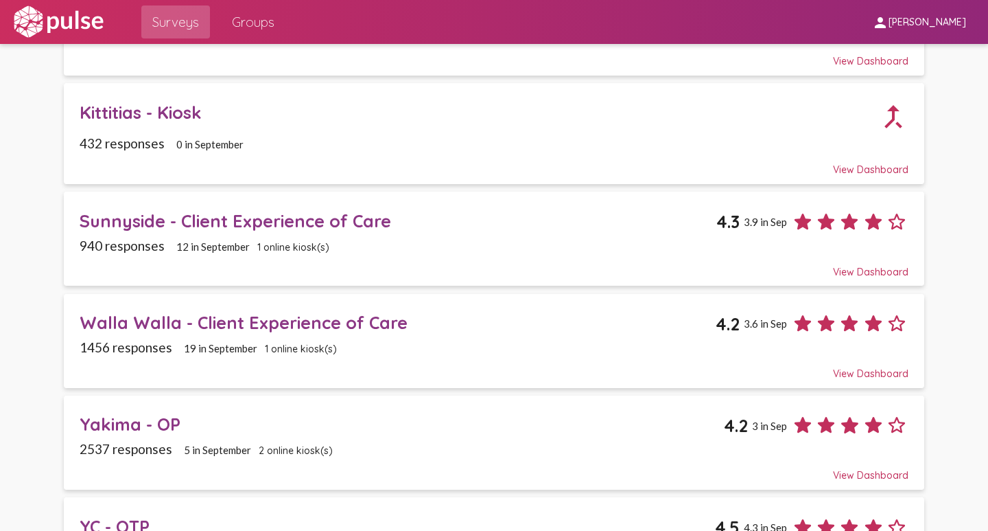
scroll to position [1579, 0]
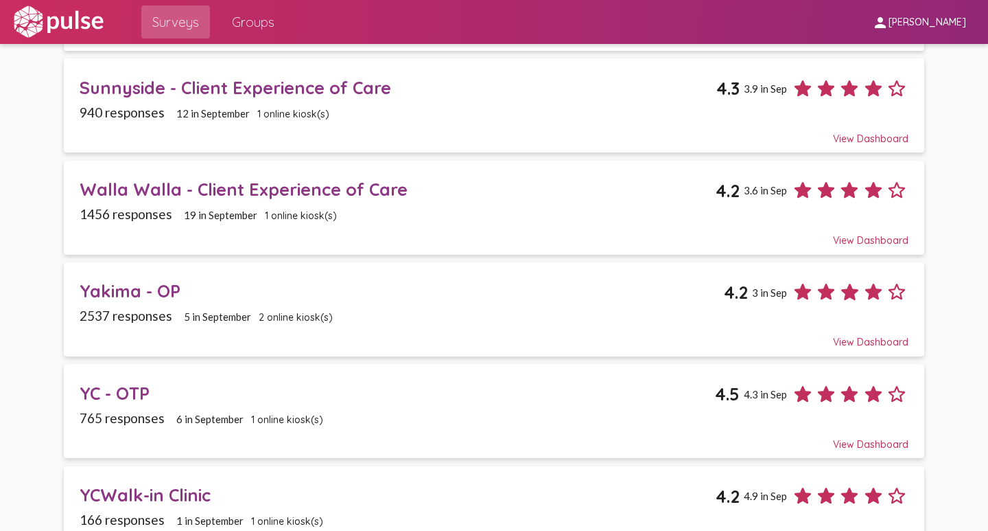
click at [147, 187] on div "Walla Walla - Client Experience of Care" at bounding box center [398, 188] width 636 height 21
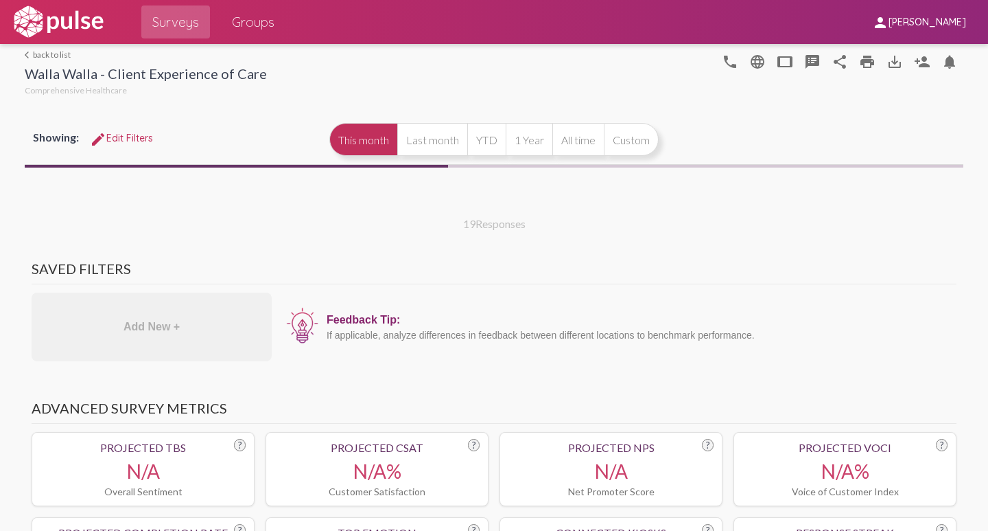
click at [434, 139] on button "Last month" at bounding box center [432, 139] width 70 height 33
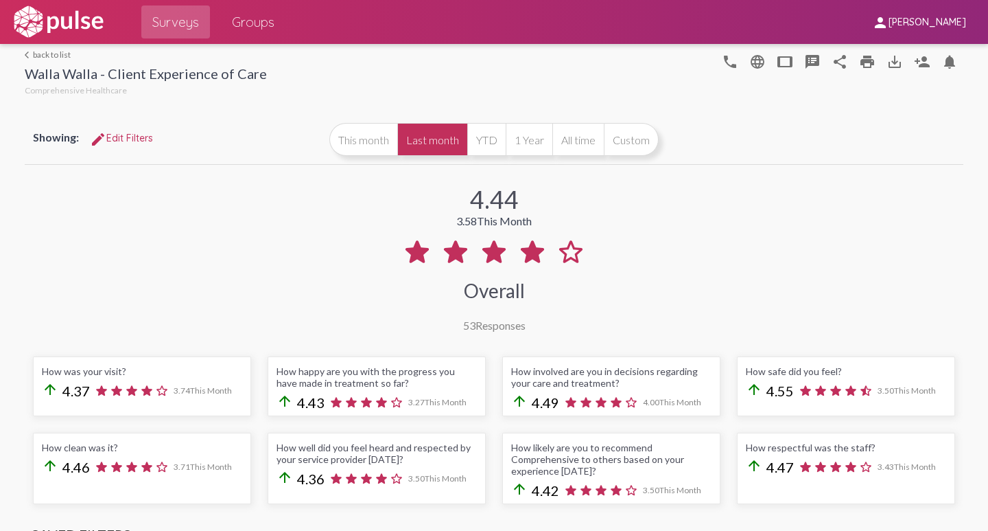
click at [47, 56] on link "arrow_back_ios back to list" at bounding box center [146, 54] width 242 height 10
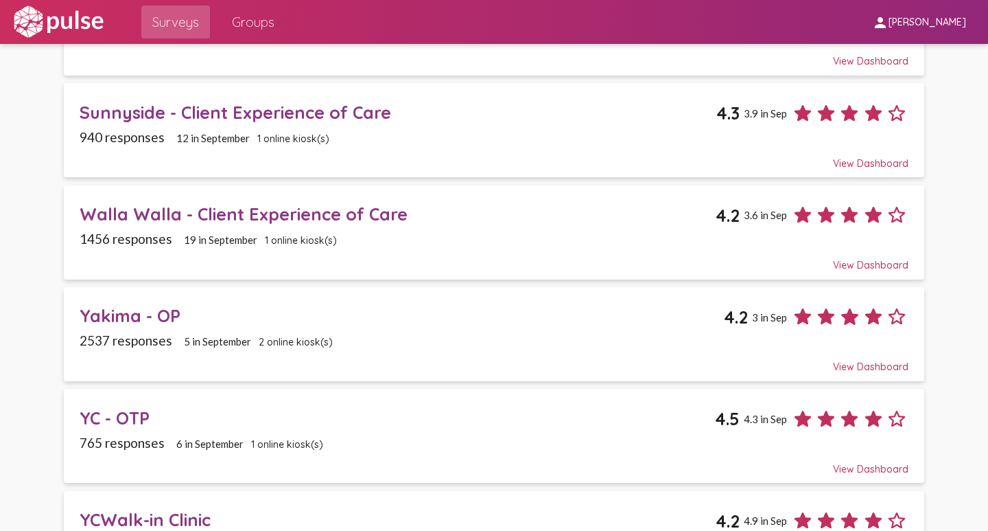
scroll to position [1531, 0]
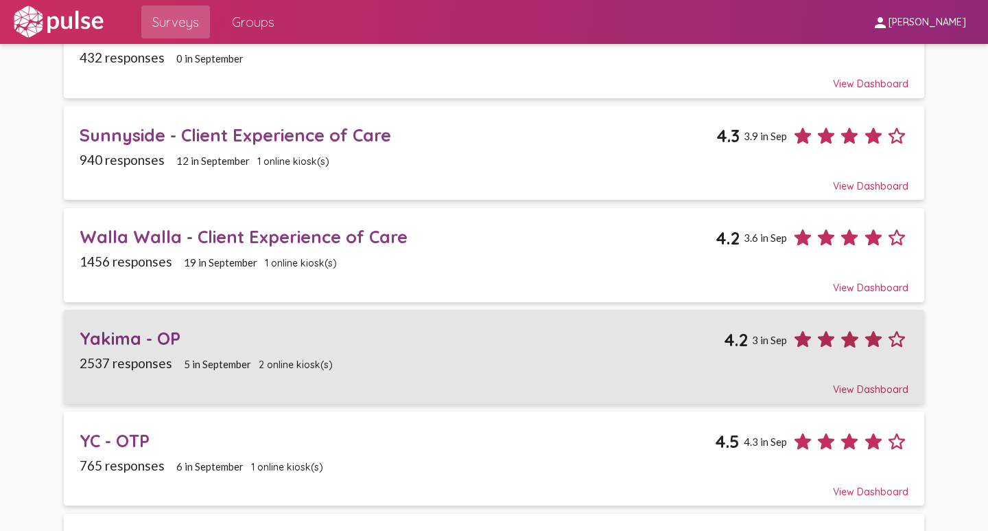
click at [89, 333] on div "Yakima - OP" at bounding box center [402, 337] width 644 height 21
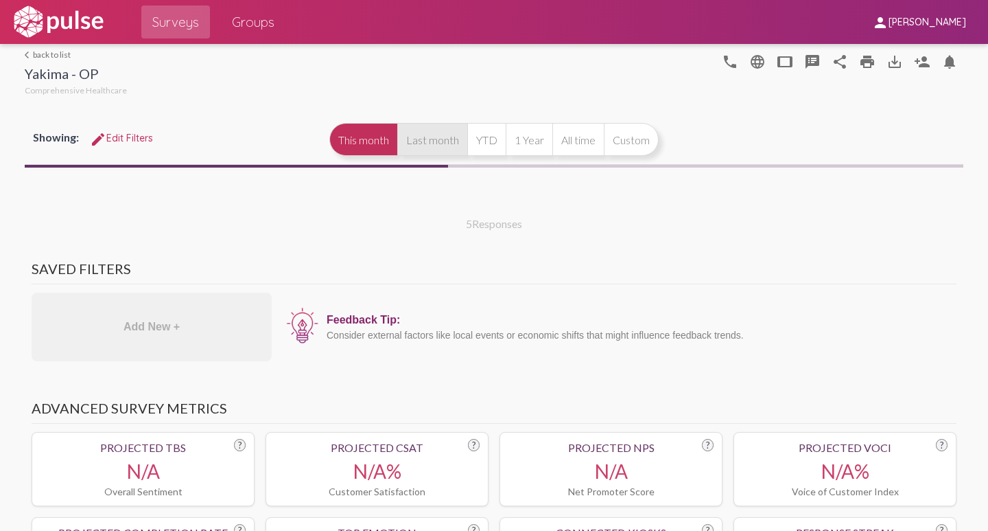
click at [434, 144] on button "Last month" at bounding box center [432, 139] width 70 height 33
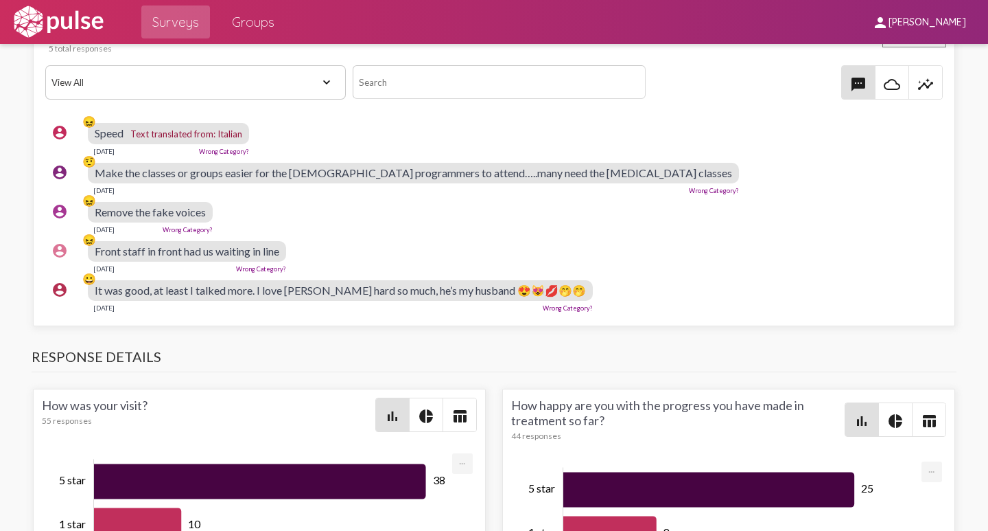
scroll to position [1716, 0]
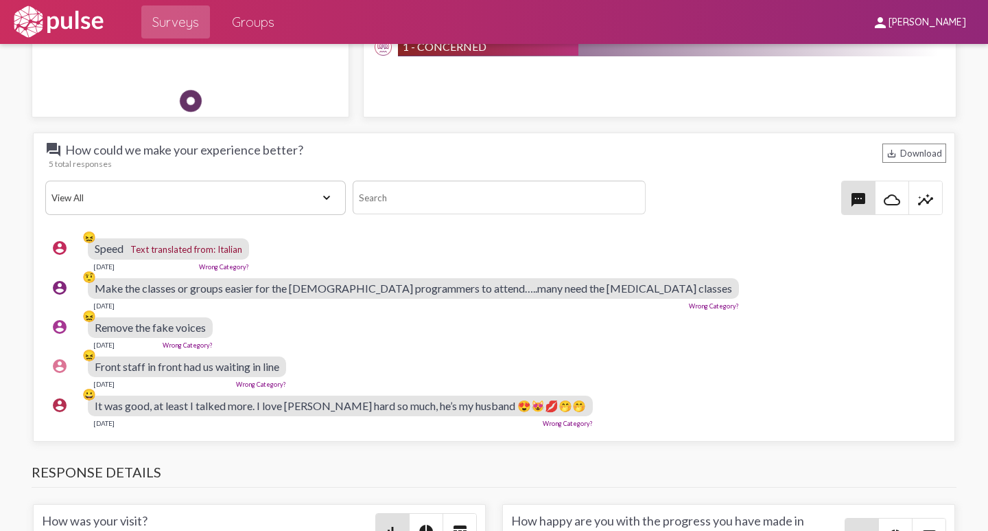
click at [616, 356] on div "account_circle 😖 Front staff in front had us waiting in line [DATE] Wrong Categ…" at bounding box center [497, 372] width 905 height 44
click at [622, 340] on div "account_circle 😖 Remove the fake voices [DATE] Wrong Category?" at bounding box center [497, 333] width 905 height 44
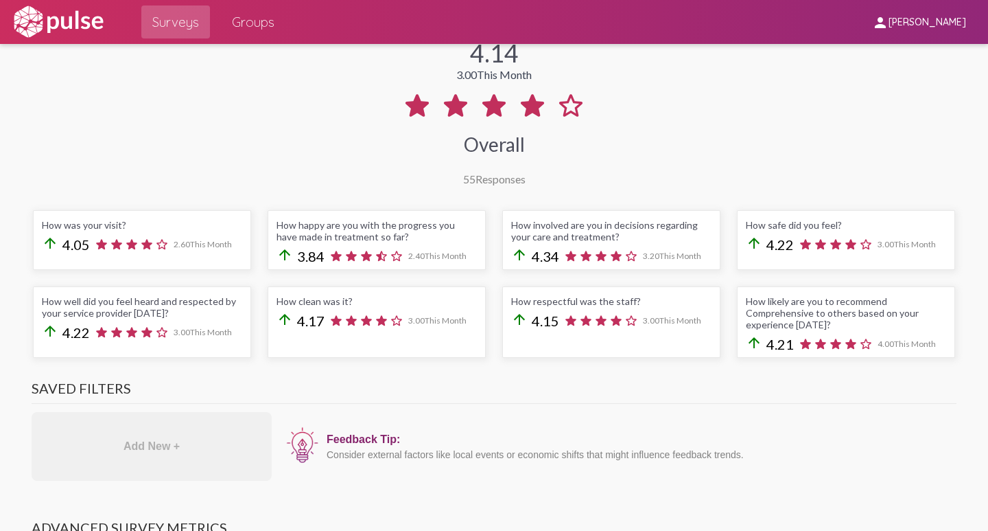
scroll to position [0, 0]
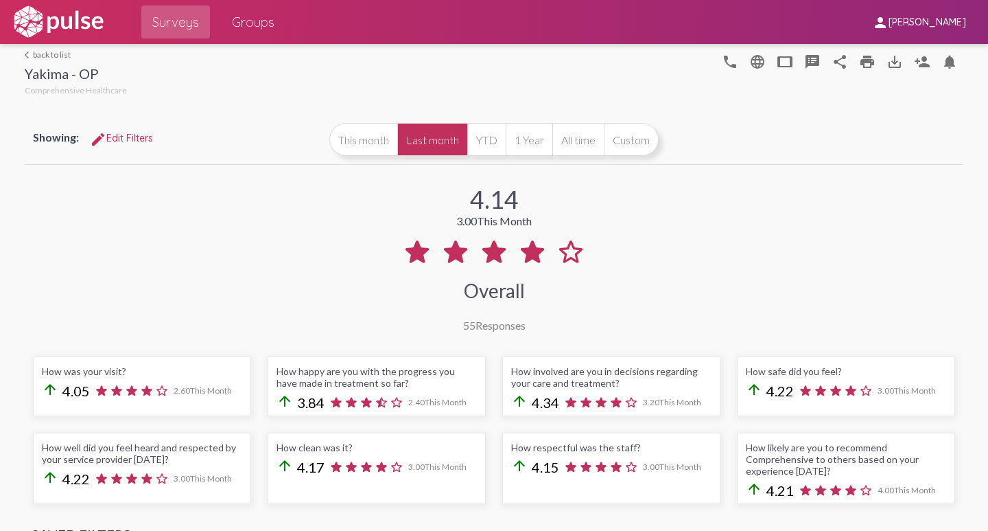
click at [46, 55] on link "arrow_back_ios back to list" at bounding box center [76, 54] width 102 height 10
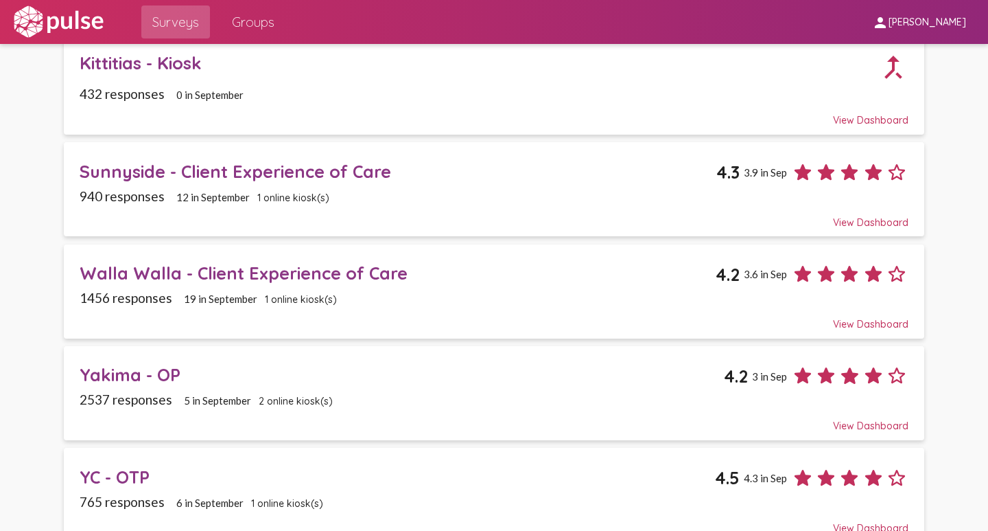
scroll to position [1647, 0]
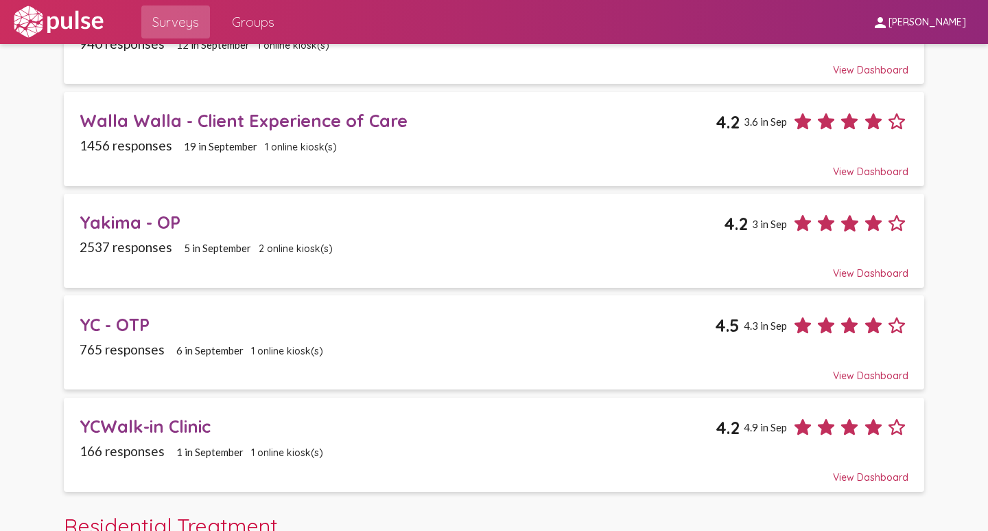
click at [111, 326] on div "YC - OTP" at bounding box center [398, 324] width 636 height 21
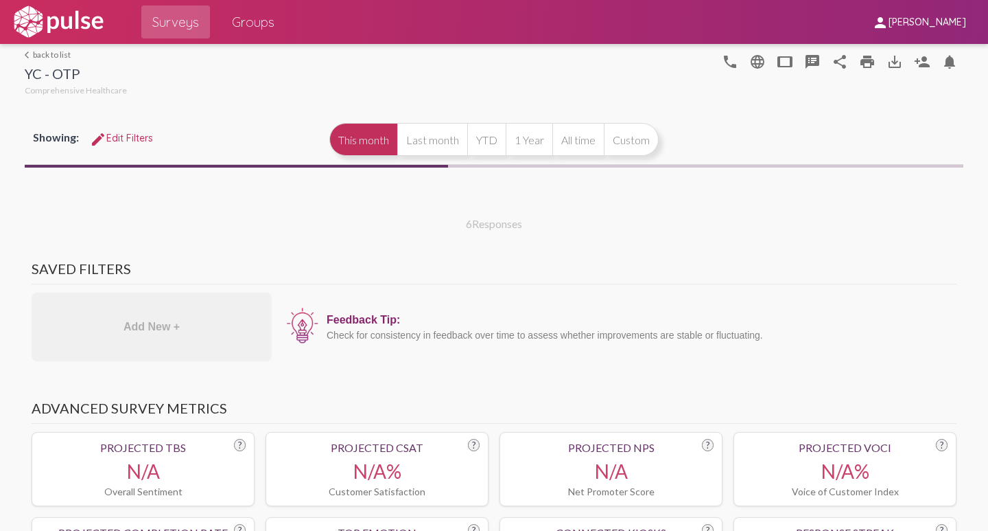
click at [483, 137] on button "YTD" at bounding box center [486, 139] width 38 height 33
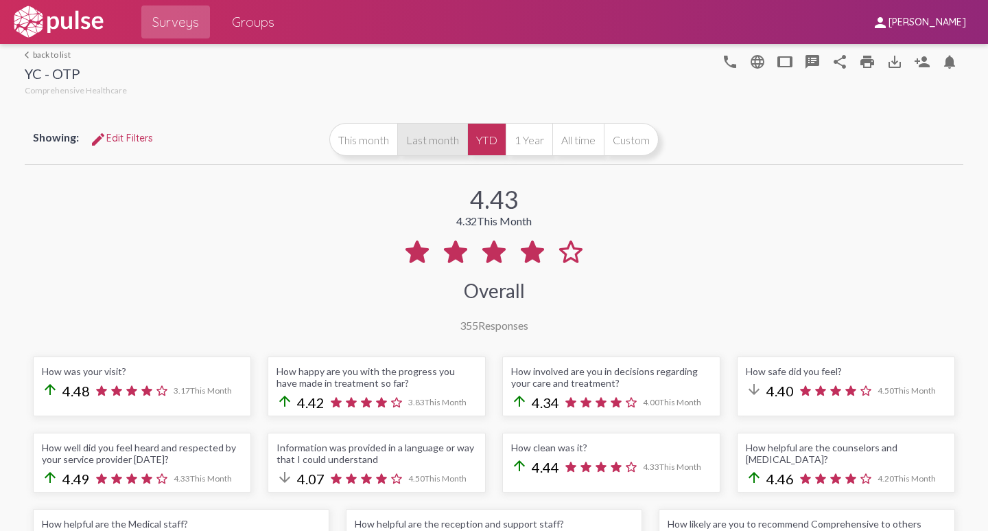
click at [421, 143] on button "Last month" at bounding box center [432, 139] width 70 height 33
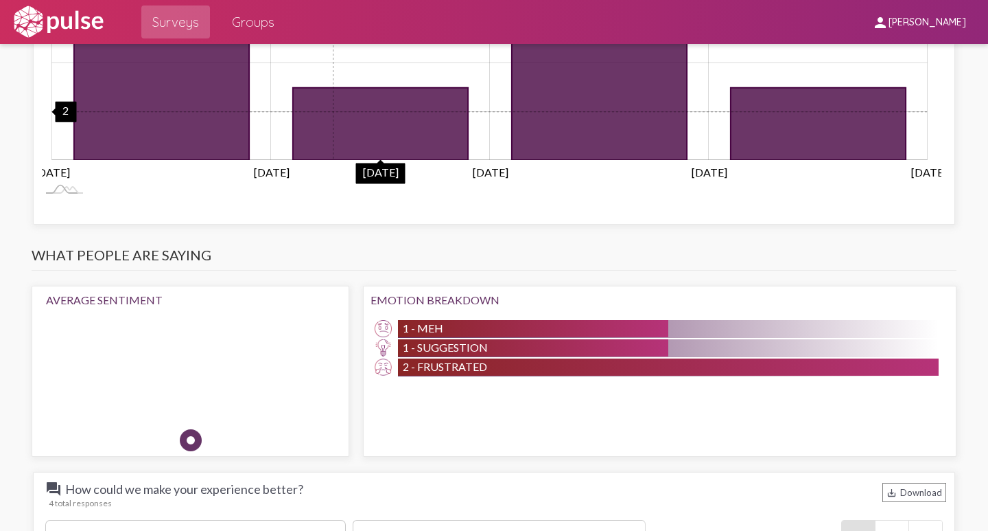
scroll to position [1785, 0]
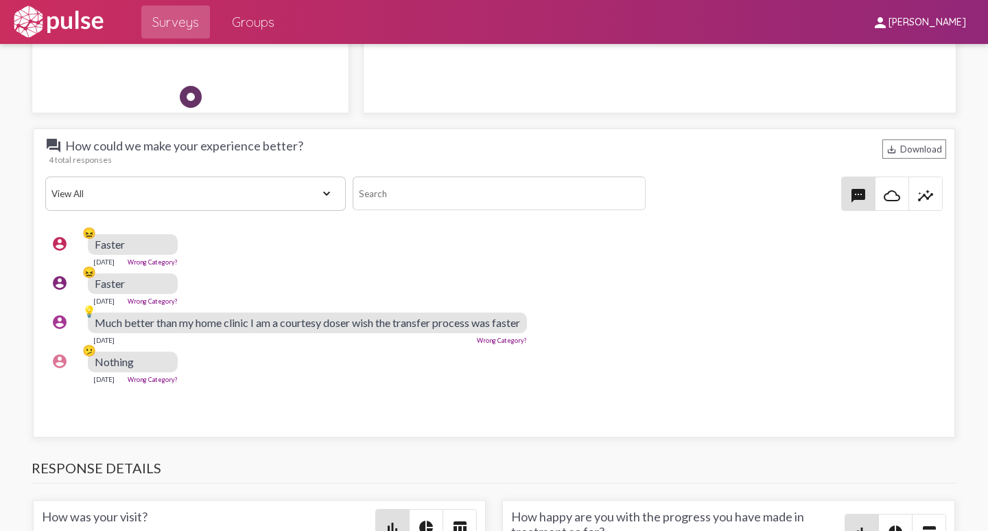
drag, startPoint x: 632, startPoint y: 358, endPoint x: 583, endPoint y: 358, distance: 49.4
click at [630, 358] on div "account_circle 🫤 Nothing [DATE] Wrong Category?" at bounding box center [497, 367] width 905 height 44
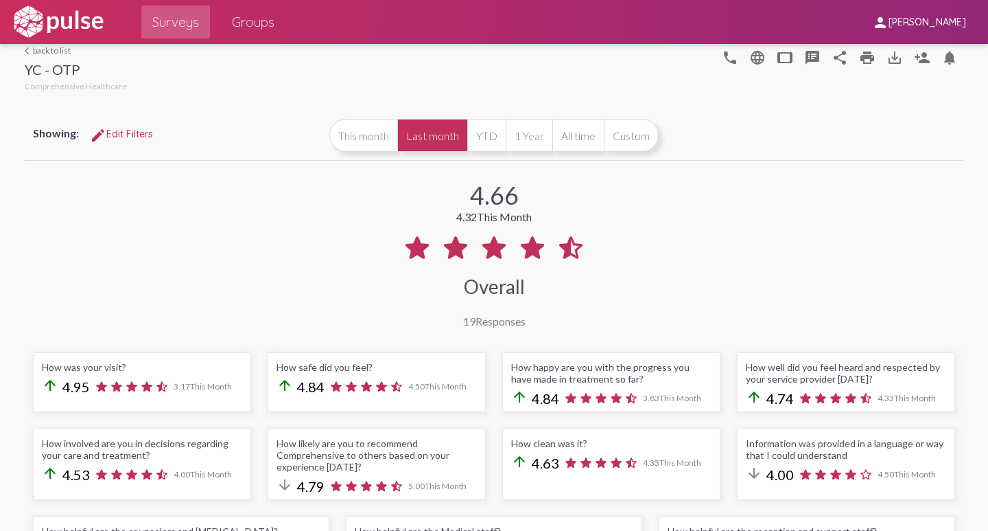
scroll to position [0, 0]
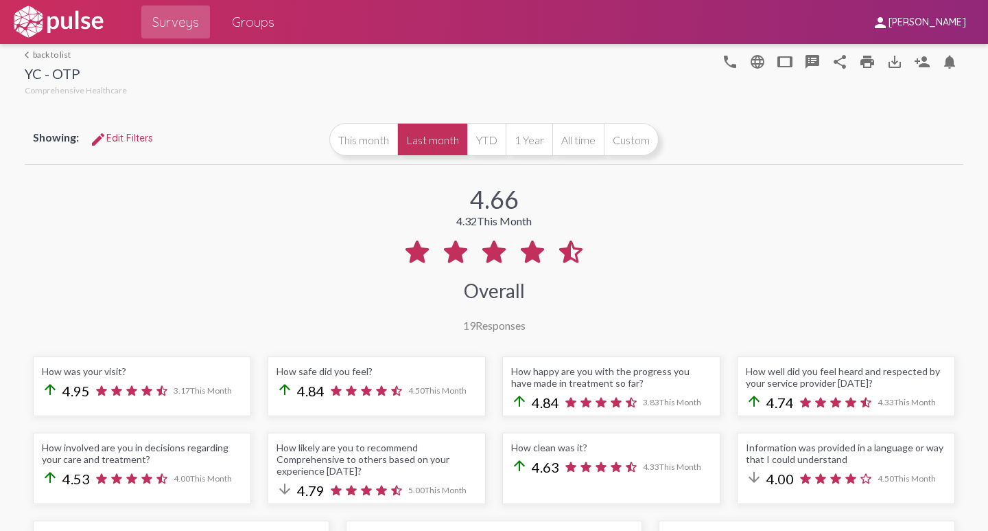
click at [43, 54] on link "arrow_back_ios back to list" at bounding box center [76, 54] width 102 height 10
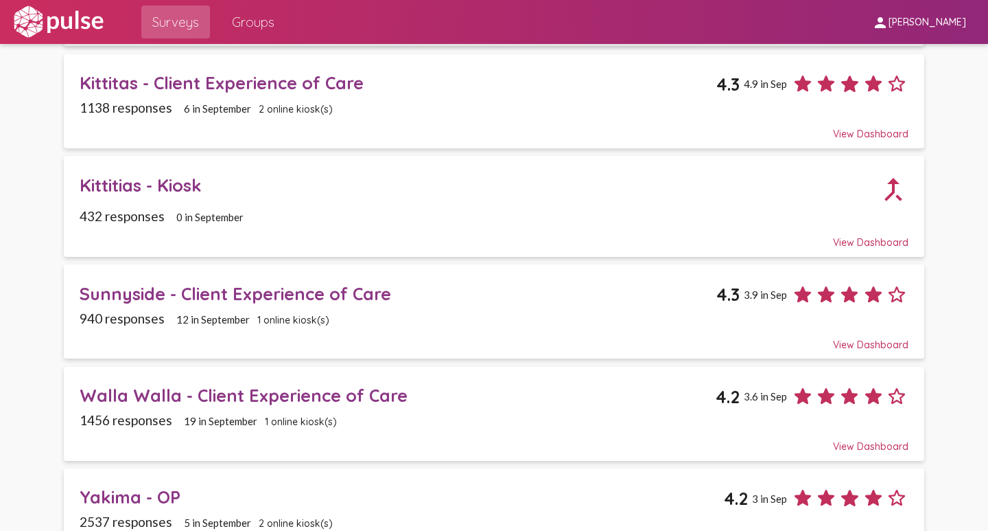
scroll to position [1785, 0]
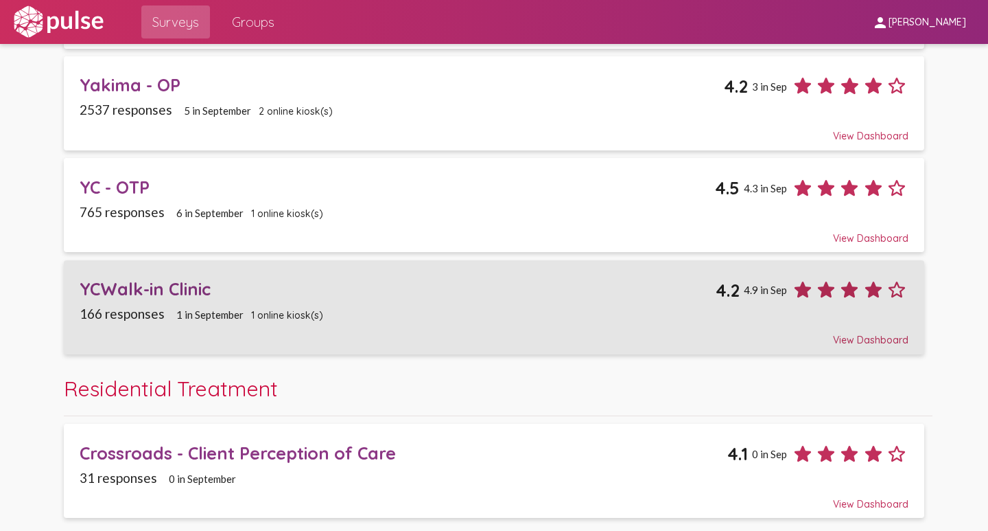
click at [150, 288] on div "YCWalk-in Clinic" at bounding box center [398, 288] width 636 height 21
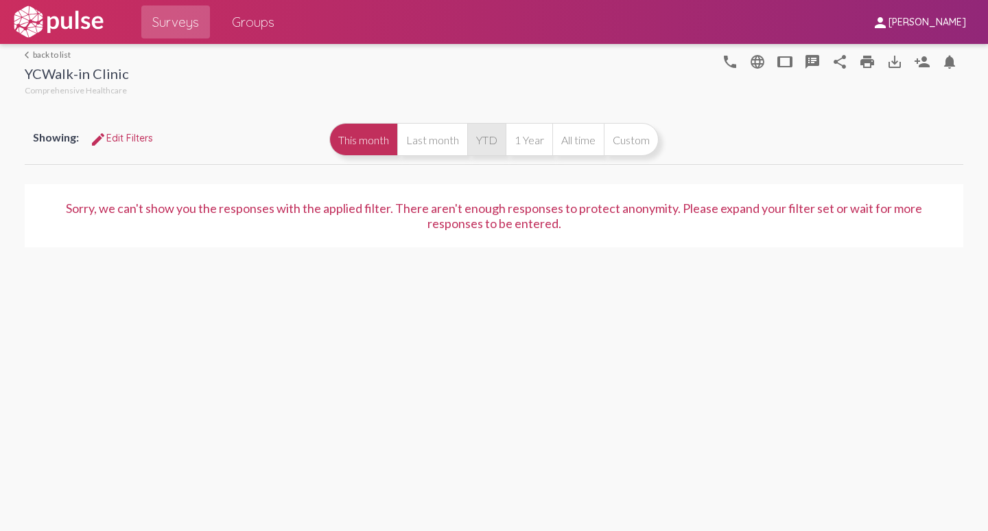
click at [482, 144] on button "YTD" at bounding box center [486, 139] width 38 height 33
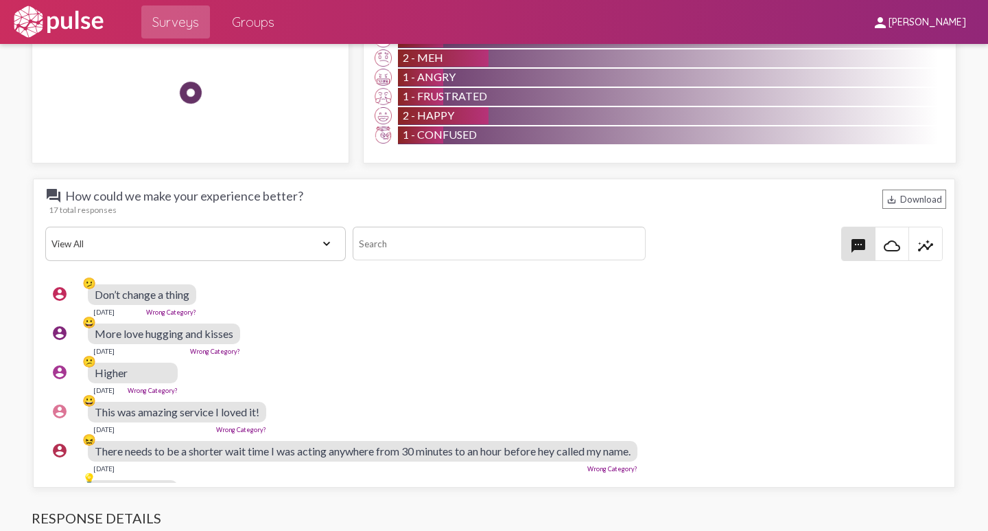
scroll to position [1853, 0]
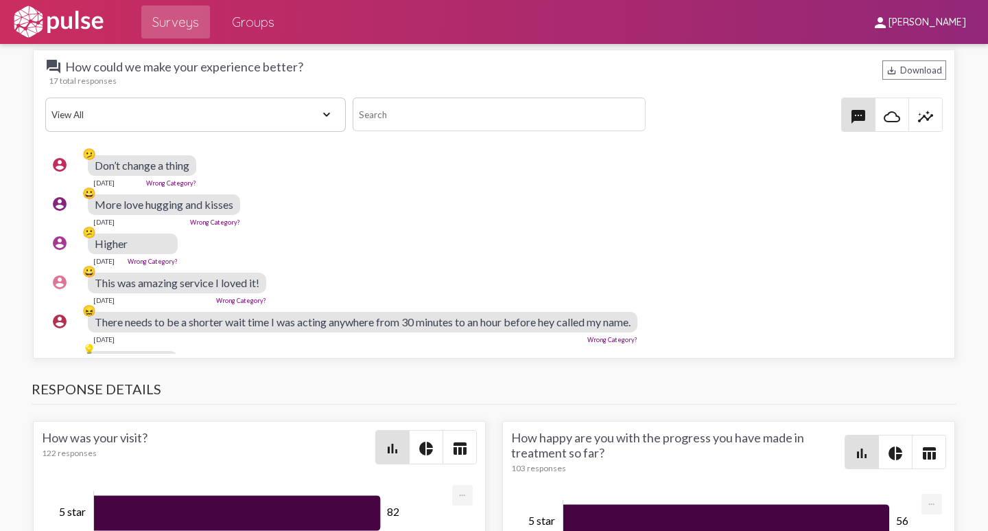
click at [404, 245] on div "account_circle 😕 Higher [DATE] Wrong Category?" at bounding box center [497, 249] width 905 height 44
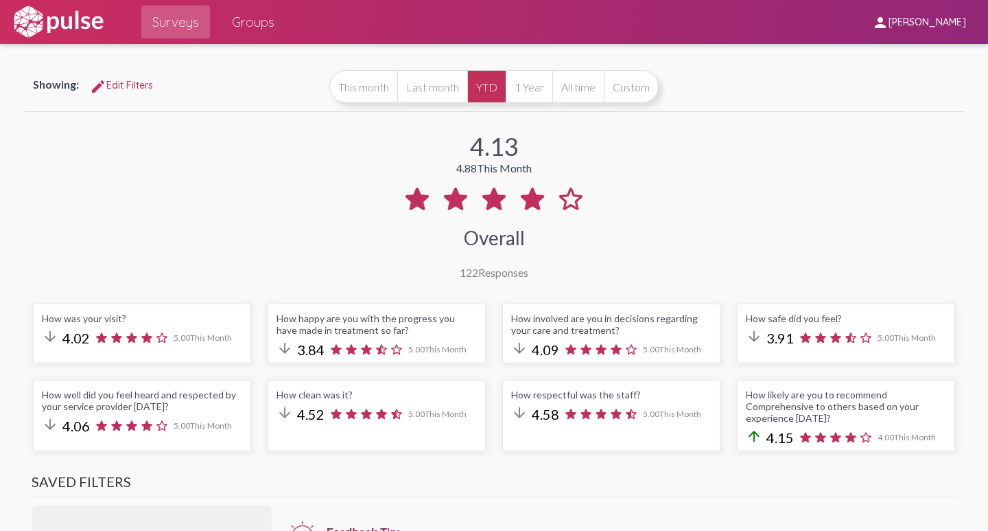
scroll to position [0, 0]
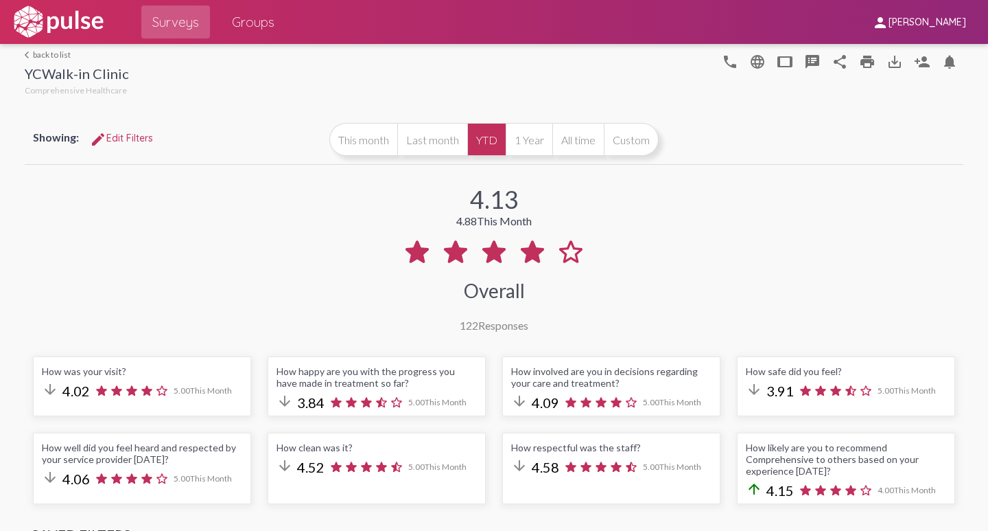
click at [57, 53] on link "arrow_back_ios back to list" at bounding box center [77, 54] width 104 height 10
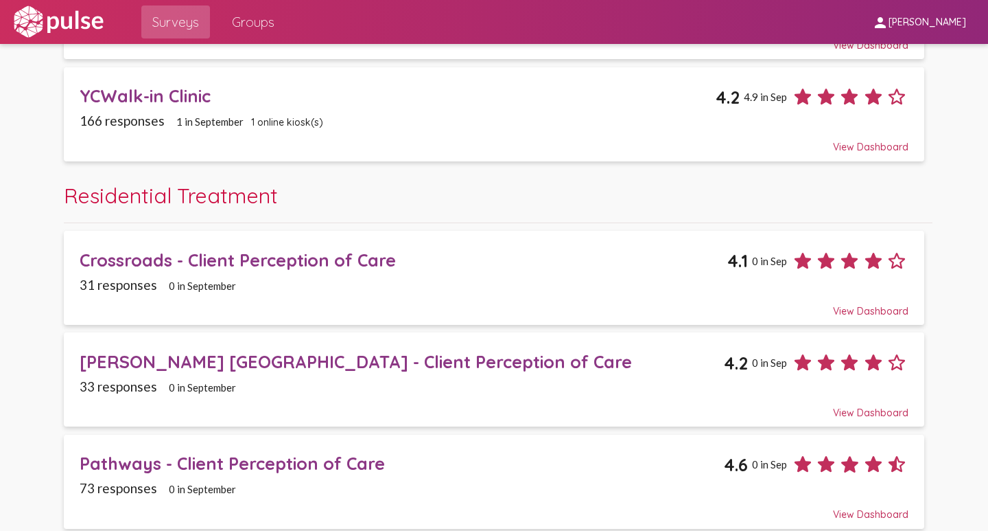
scroll to position [1811, 0]
